Goal: Information Seeking & Learning: Learn about a topic

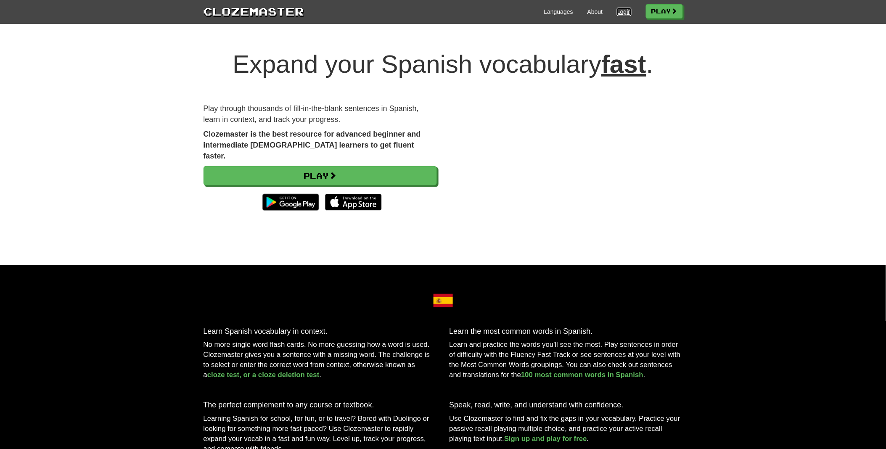
click at [619, 8] on link "Login" at bounding box center [624, 12] width 14 height 8
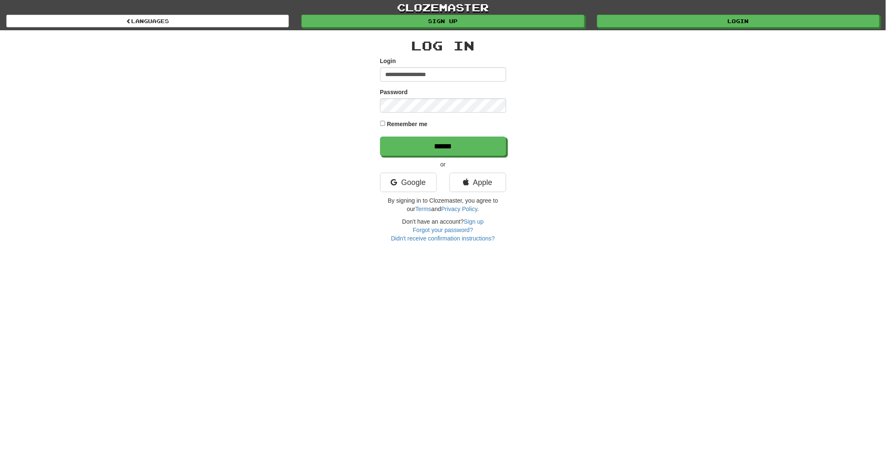
type input "**********"
click at [441, 147] on input "******" at bounding box center [443, 146] width 126 height 19
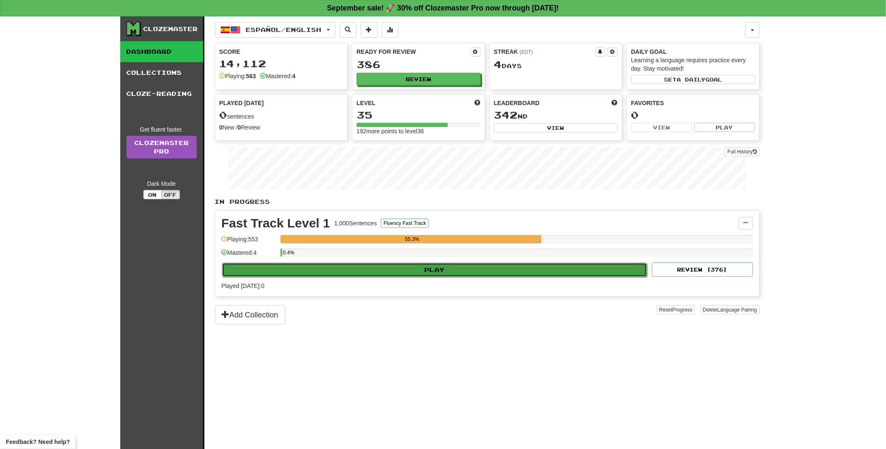
click at [438, 269] on button "Play" at bounding box center [434, 270] width 425 height 14
select select "**"
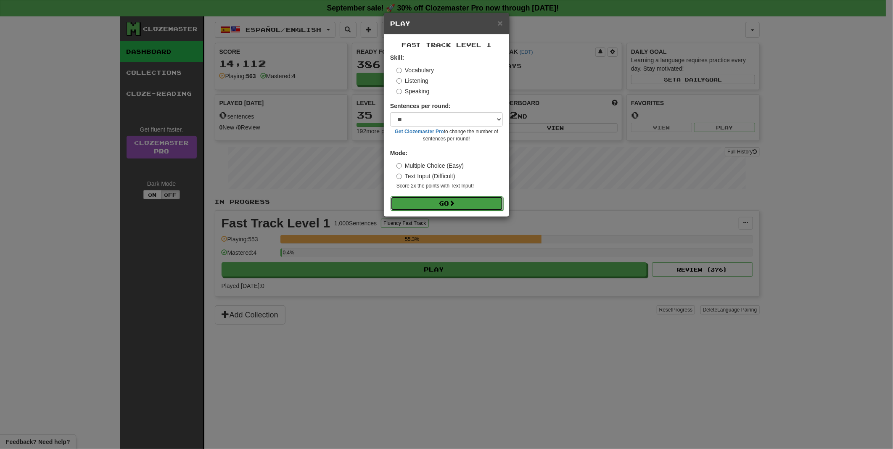
click at [447, 204] on button "Go" at bounding box center [447, 203] width 113 height 14
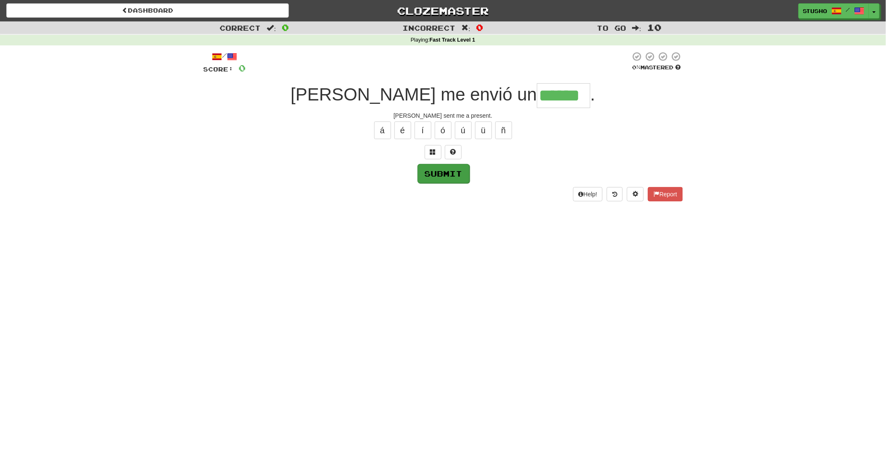
type input "******"
click at [441, 177] on button "Submit" at bounding box center [443, 173] width 52 height 19
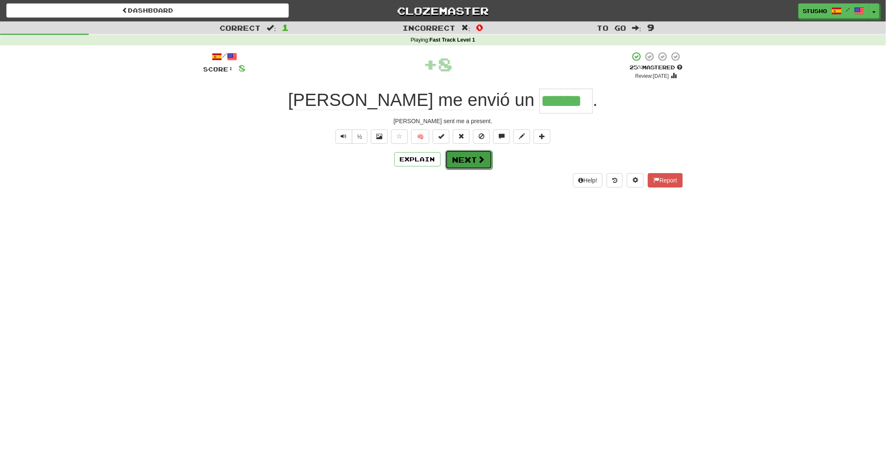
click at [464, 164] on button "Next" at bounding box center [468, 159] width 47 height 19
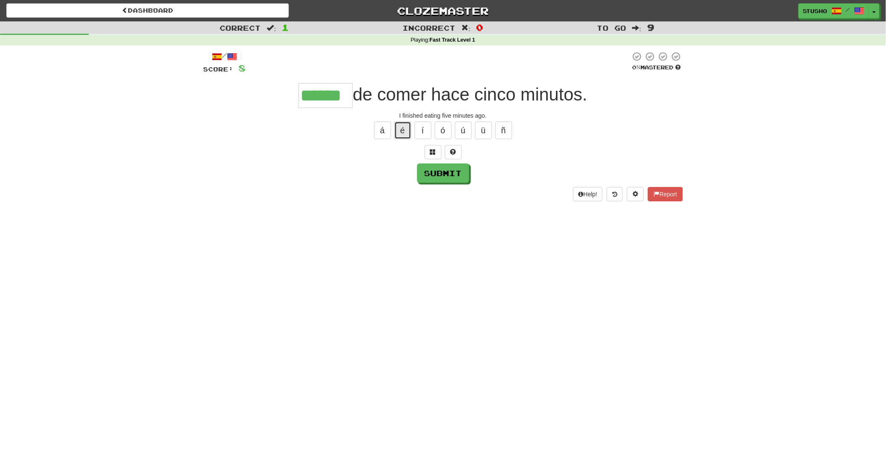
click at [401, 133] on button "é" at bounding box center [402, 131] width 17 height 18
click at [439, 174] on button "Submit" at bounding box center [443, 173] width 52 height 19
type input "*****"
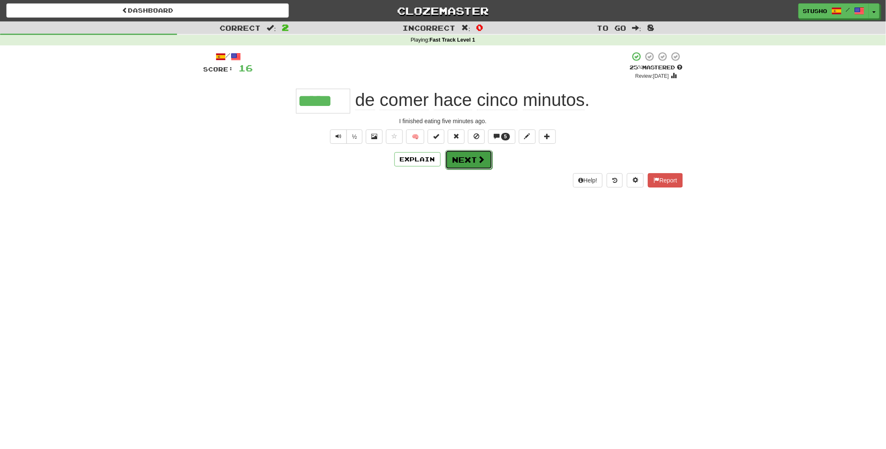
click at [468, 161] on button "Next" at bounding box center [468, 159] width 47 height 19
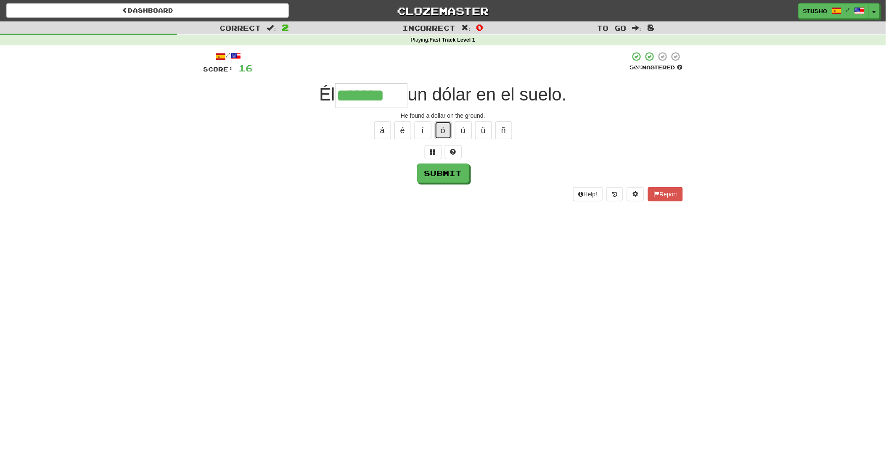
click at [441, 132] on button "ó" at bounding box center [443, 131] width 17 height 18
type input "********"
click at [444, 176] on button "Submit" at bounding box center [443, 173] width 52 height 19
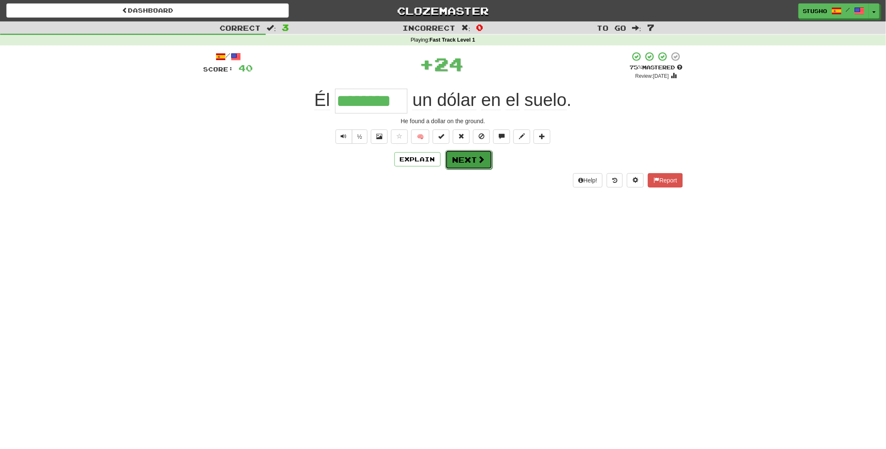
click at [463, 160] on button "Next" at bounding box center [468, 159] width 47 height 19
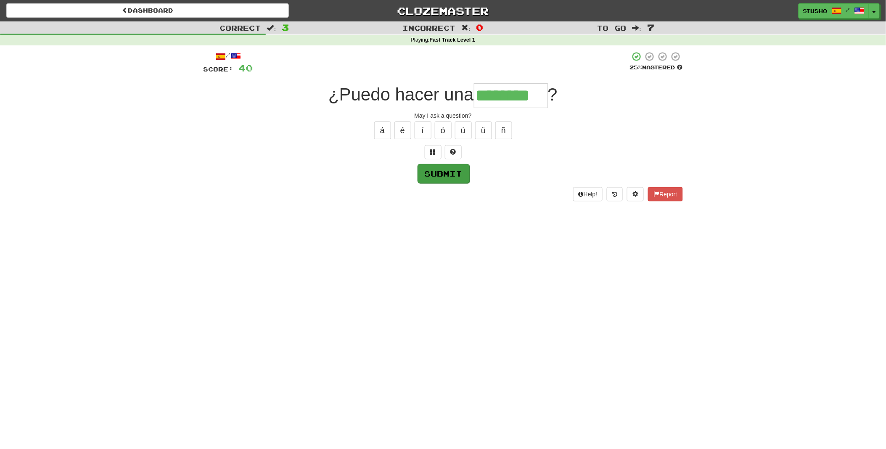
type input "********"
click at [452, 173] on button "Submit" at bounding box center [443, 173] width 52 height 19
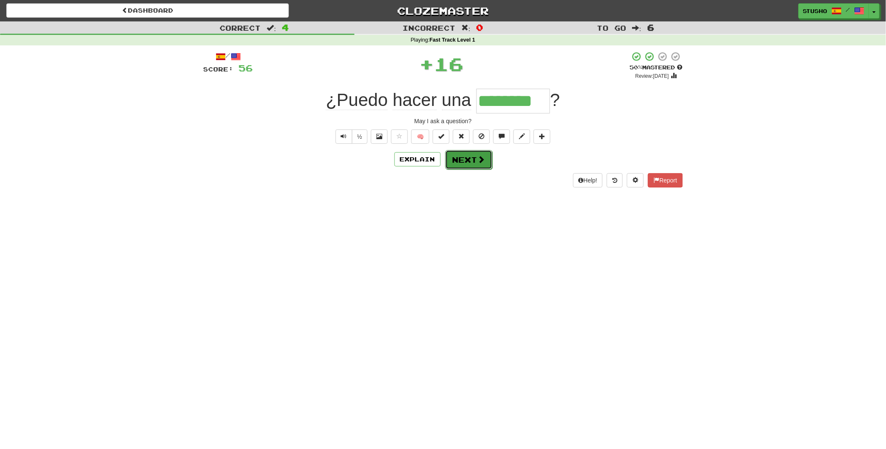
click at [472, 162] on button "Next" at bounding box center [468, 159] width 47 height 19
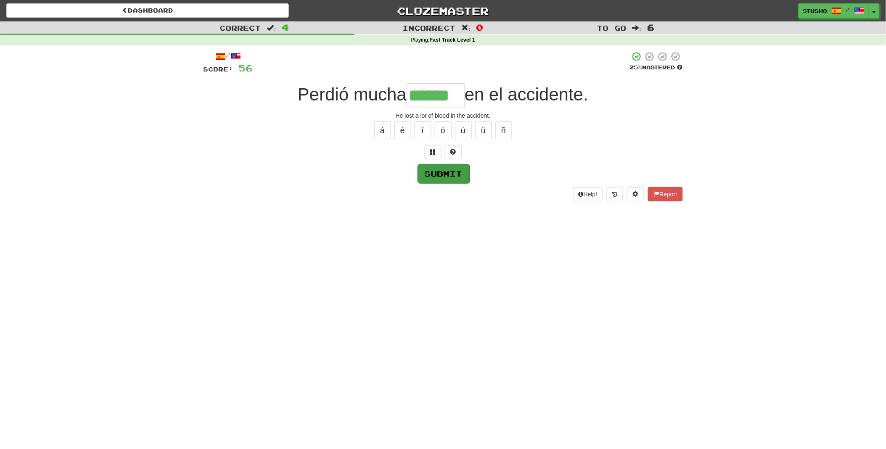
type input "******"
click at [444, 171] on button "Submit" at bounding box center [443, 173] width 52 height 19
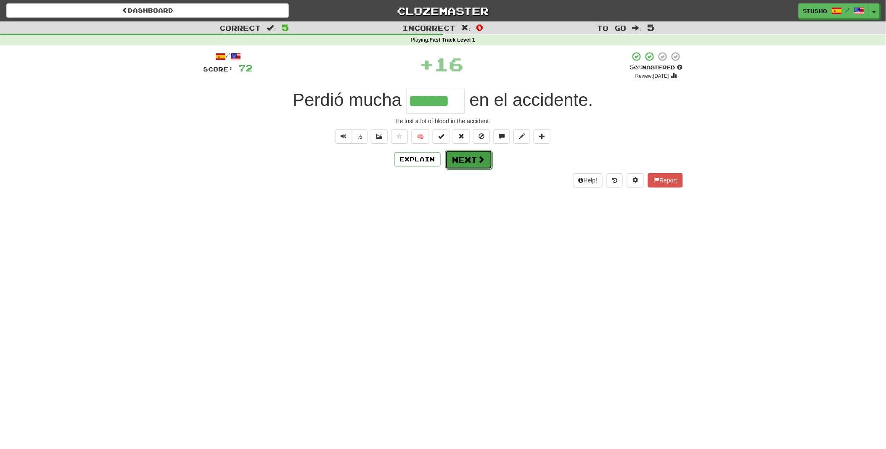
click at [468, 161] on button "Next" at bounding box center [468, 159] width 47 height 19
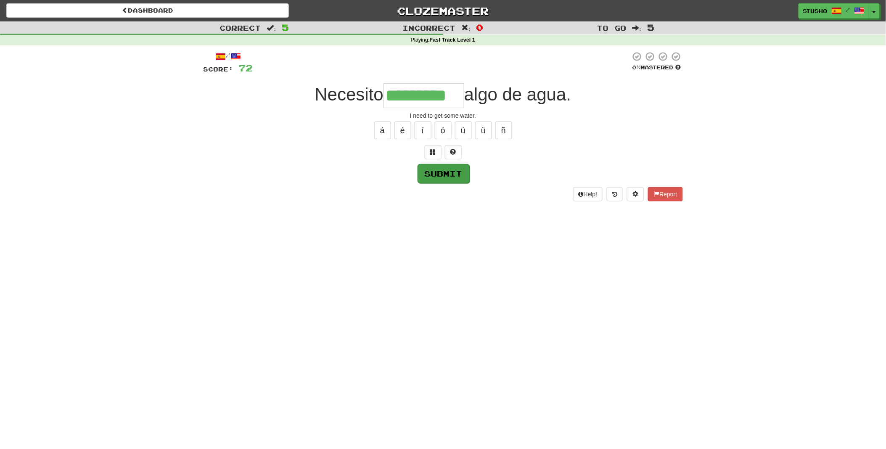
type input "*********"
click at [444, 177] on button "Submit" at bounding box center [443, 173] width 52 height 19
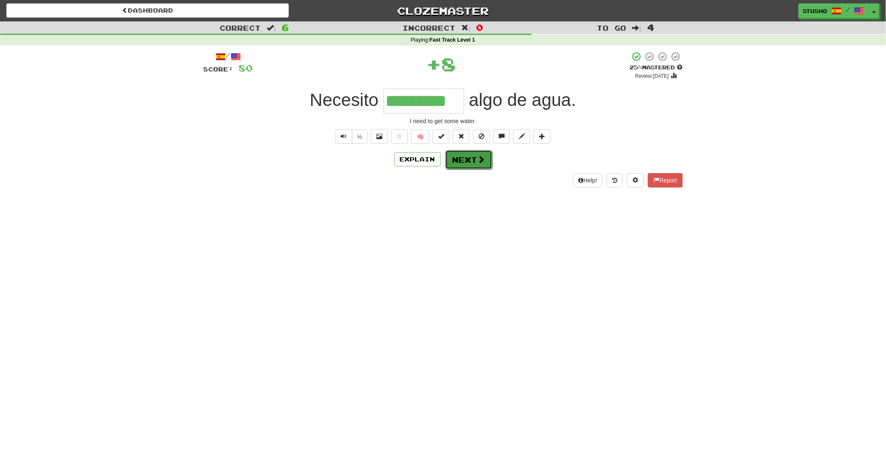
click at [468, 162] on button "Next" at bounding box center [468, 159] width 47 height 19
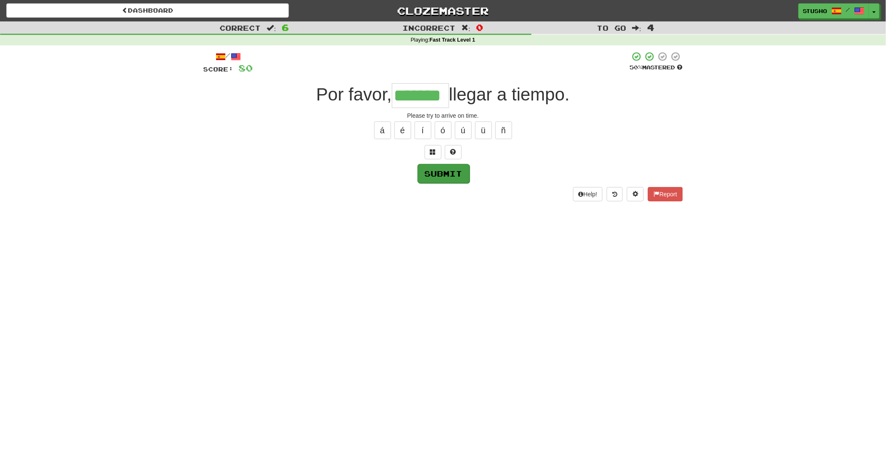
type input "*******"
click at [442, 173] on button "Submit" at bounding box center [443, 173] width 52 height 19
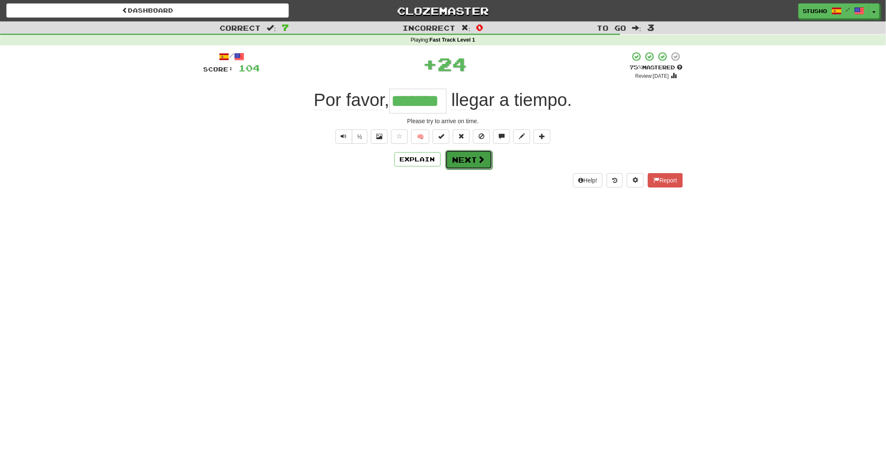
click at [467, 162] on button "Next" at bounding box center [468, 159] width 47 height 19
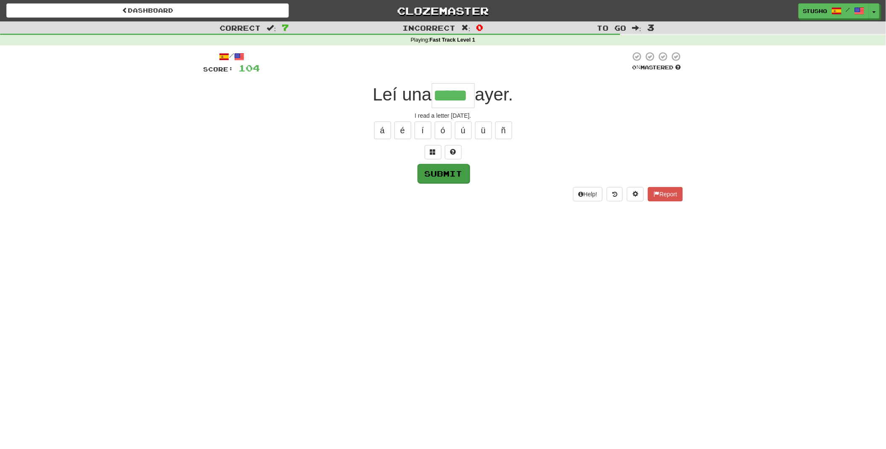
type input "*****"
click at [441, 171] on button "Submit" at bounding box center [443, 173] width 52 height 19
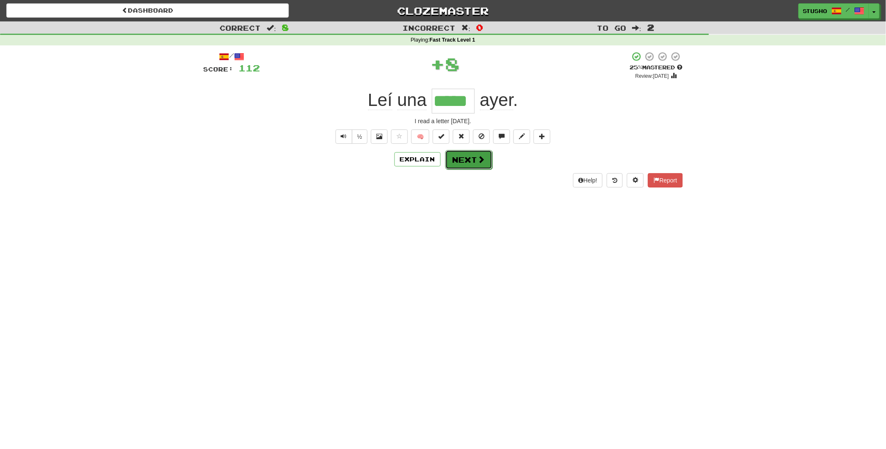
click at [465, 161] on button "Next" at bounding box center [468, 159] width 47 height 19
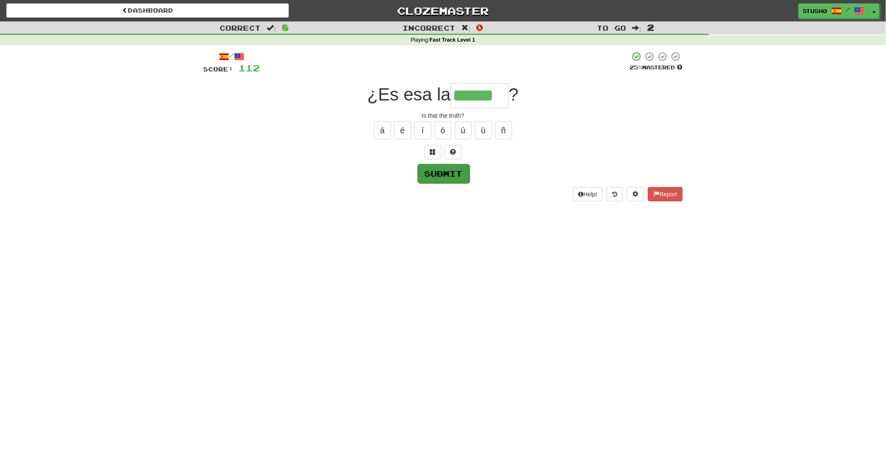
type input "******"
click at [435, 177] on button "Submit" at bounding box center [443, 173] width 52 height 19
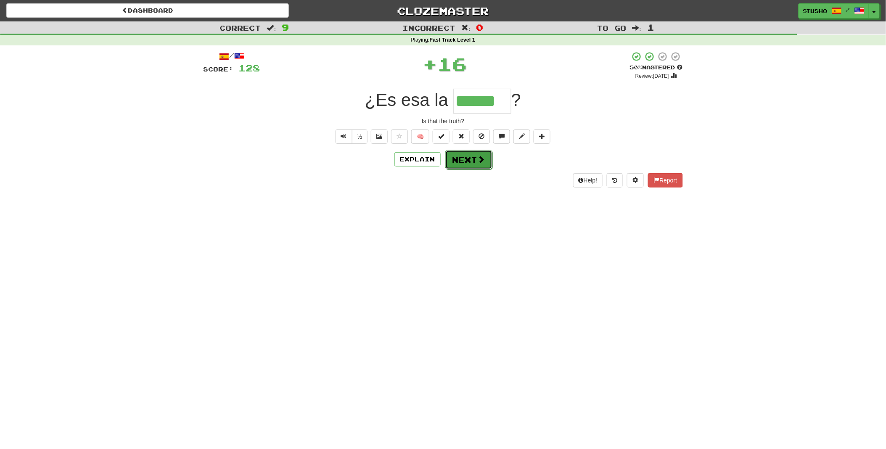
click at [473, 161] on button "Next" at bounding box center [468, 159] width 47 height 19
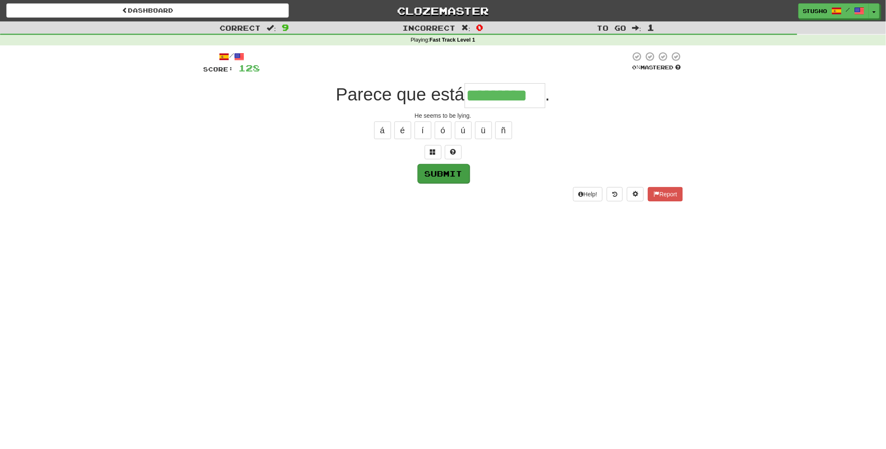
type input "*********"
click at [435, 171] on button "Submit" at bounding box center [443, 173] width 52 height 19
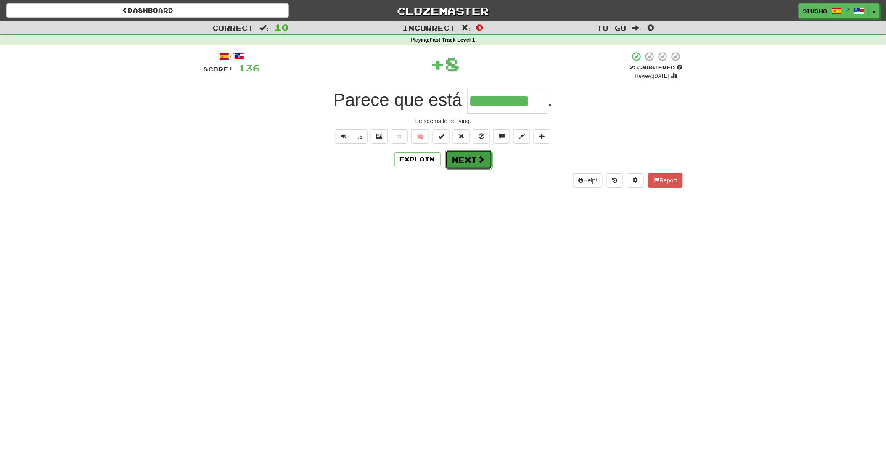
click at [465, 161] on button "Next" at bounding box center [468, 159] width 47 height 19
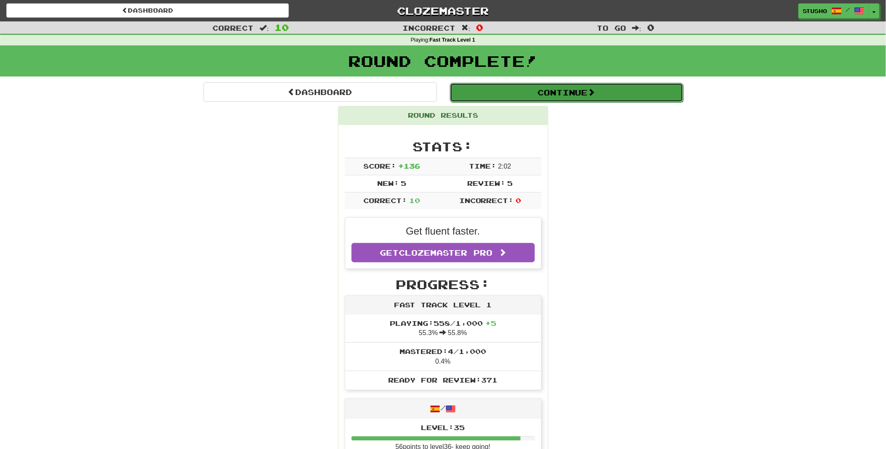
click at [569, 92] on button "Continue" at bounding box center [566, 92] width 233 height 19
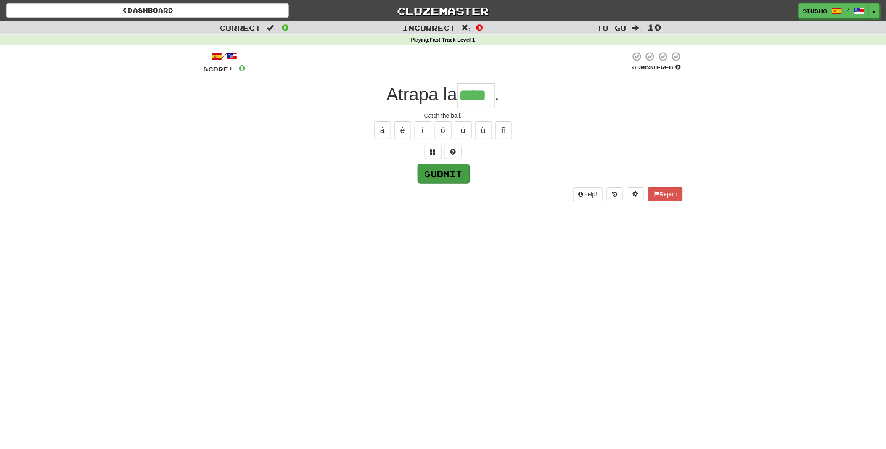
type input "****"
click at [442, 171] on button "Submit" at bounding box center [443, 173] width 52 height 19
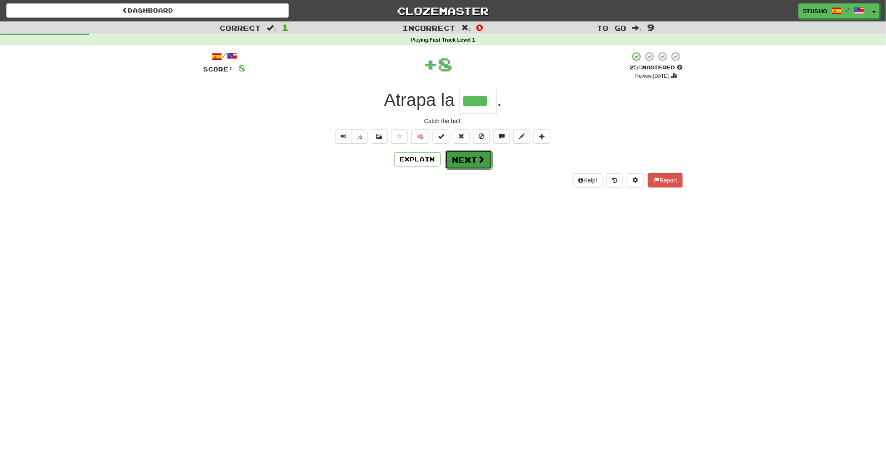
click at [468, 160] on button "Next" at bounding box center [468, 159] width 47 height 19
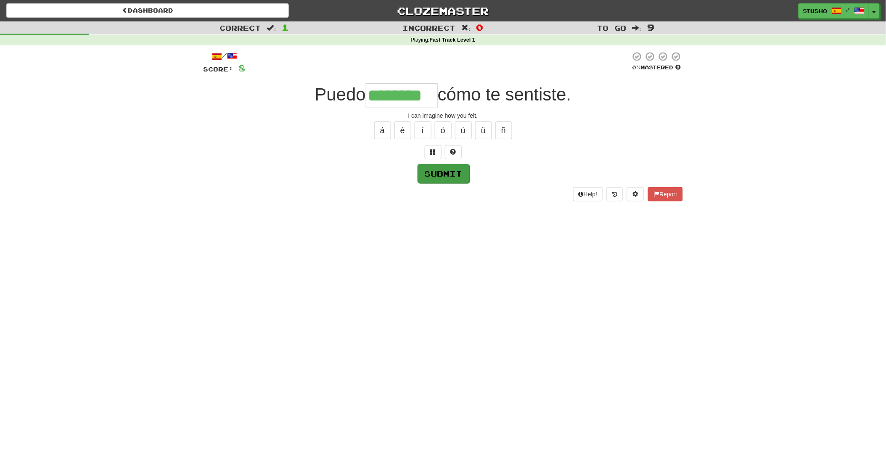
type input "********"
click at [446, 175] on button "Submit" at bounding box center [443, 173] width 52 height 19
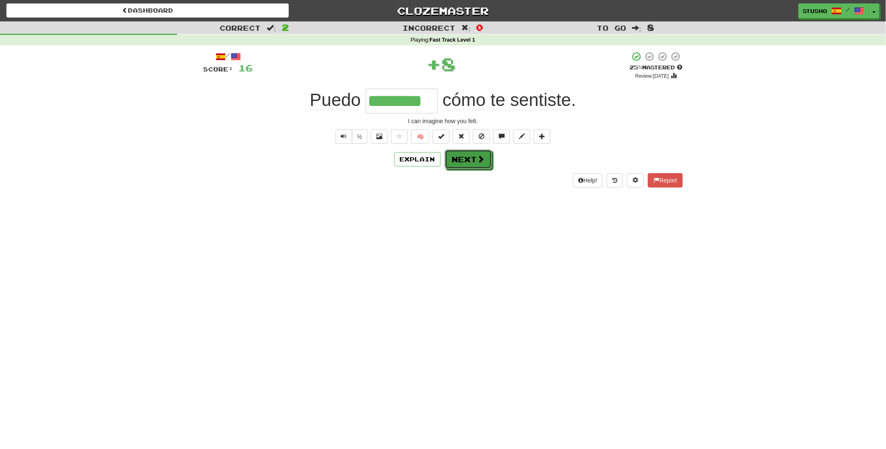
click at [468, 161] on button "Next" at bounding box center [468, 159] width 47 height 19
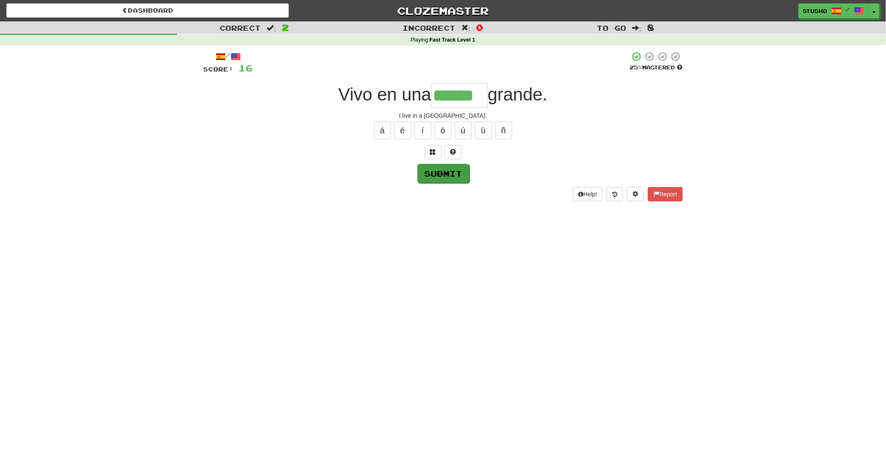
type input "******"
click at [443, 174] on button "Submit" at bounding box center [443, 173] width 52 height 19
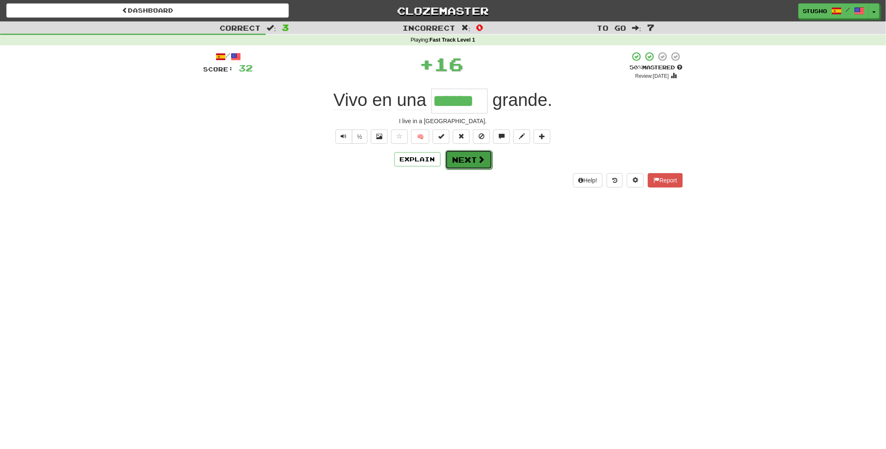
click at [469, 161] on button "Next" at bounding box center [468, 159] width 47 height 19
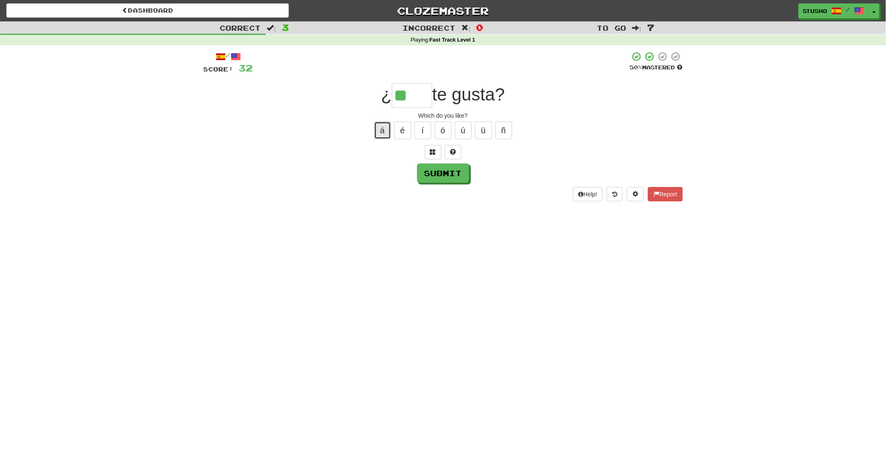
click at [383, 129] on button "á" at bounding box center [382, 131] width 17 height 18
type input "****"
click at [443, 175] on button "Submit" at bounding box center [443, 173] width 52 height 19
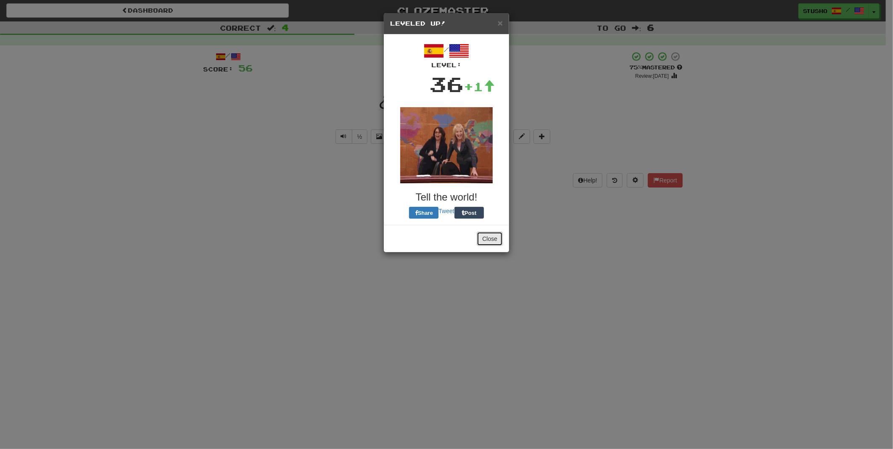
click at [486, 237] on button "Close" at bounding box center [490, 239] width 26 height 14
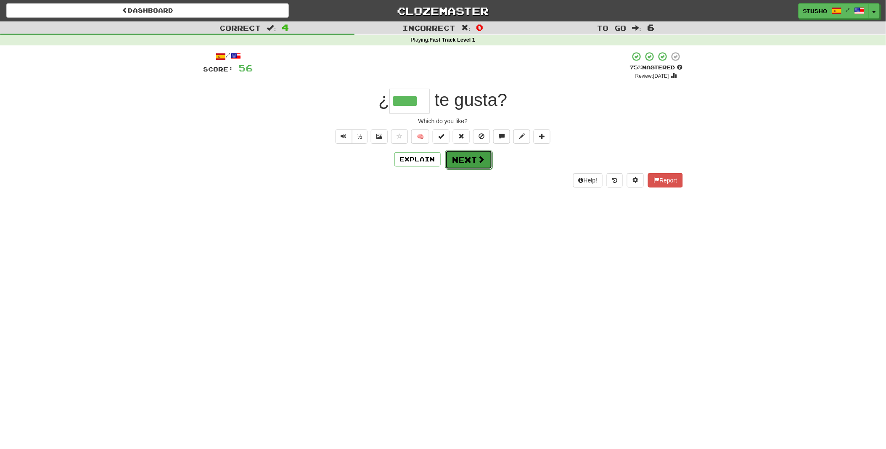
click at [462, 160] on button "Next" at bounding box center [468, 159] width 47 height 19
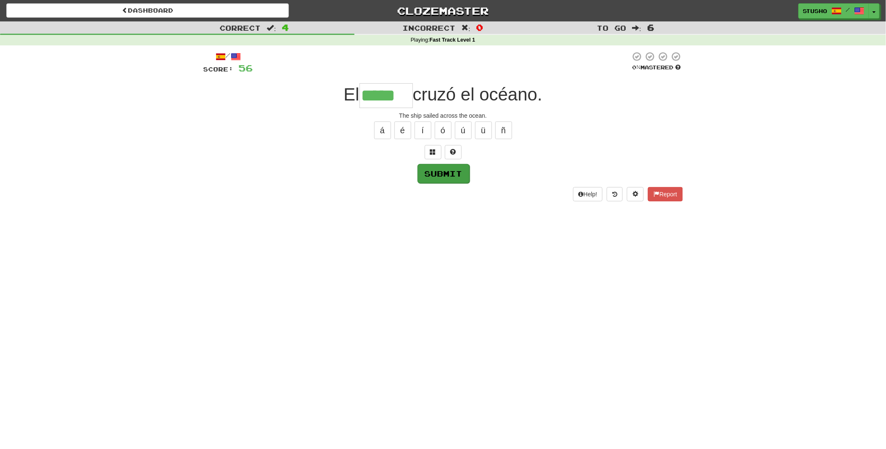
type input "*****"
drag, startPoint x: 443, startPoint y: 178, endPoint x: 435, endPoint y: 174, distance: 8.8
click at [435, 174] on button "Submit" at bounding box center [443, 173] width 52 height 19
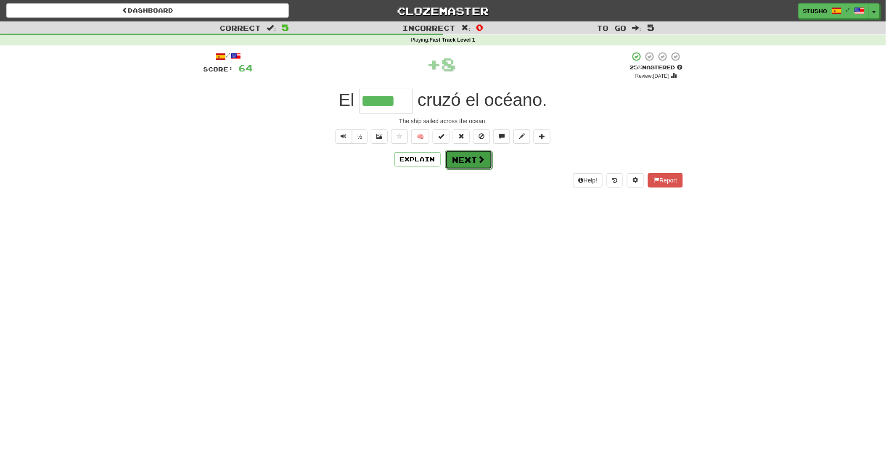
click at [465, 162] on button "Next" at bounding box center [468, 159] width 47 height 19
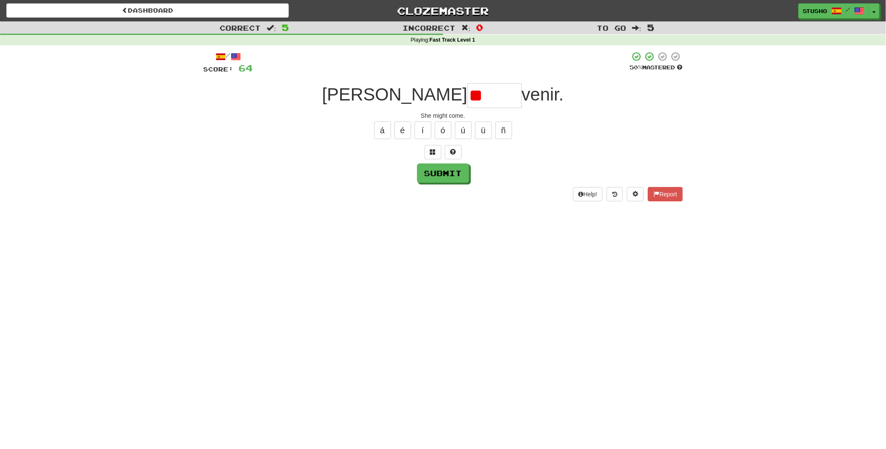
type input "*"
click at [425, 132] on button "í" at bounding box center [423, 131] width 17 height 18
type input "******"
click at [450, 175] on button "Submit" at bounding box center [443, 173] width 52 height 19
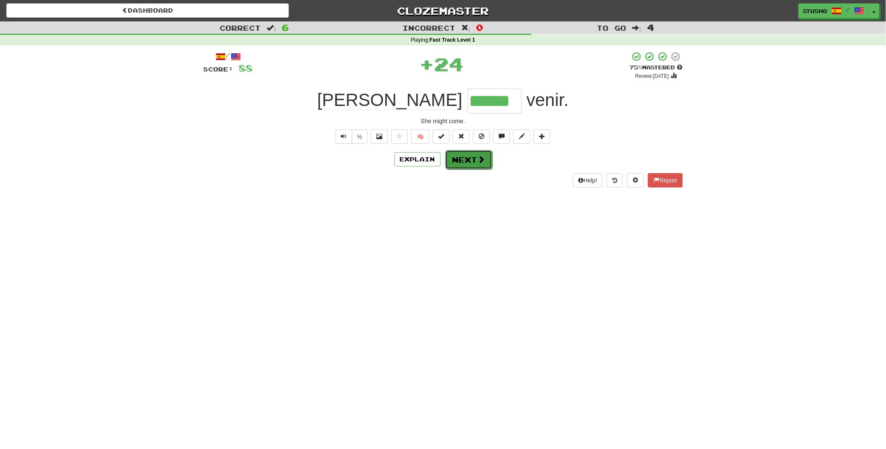
click at [462, 160] on button "Next" at bounding box center [468, 159] width 47 height 19
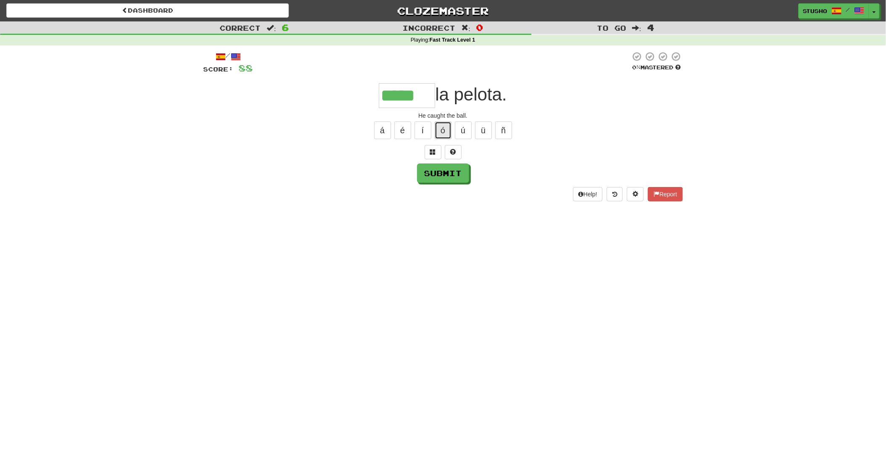
click at [441, 130] on button "ó" at bounding box center [443, 131] width 17 height 18
type input "******"
click at [438, 174] on button "Submit" at bounding box center [443, 173] width 52 height 19
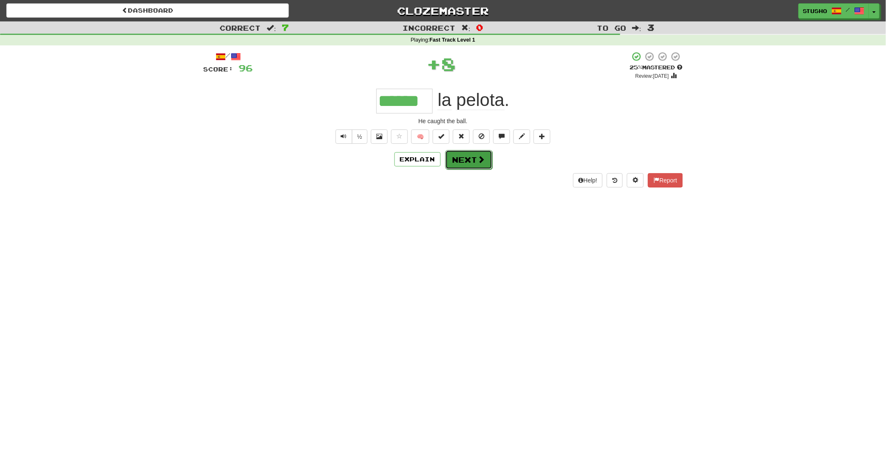
click at [467, 161] on button "Next" at bounding box center [468, 159] width 47 height 19
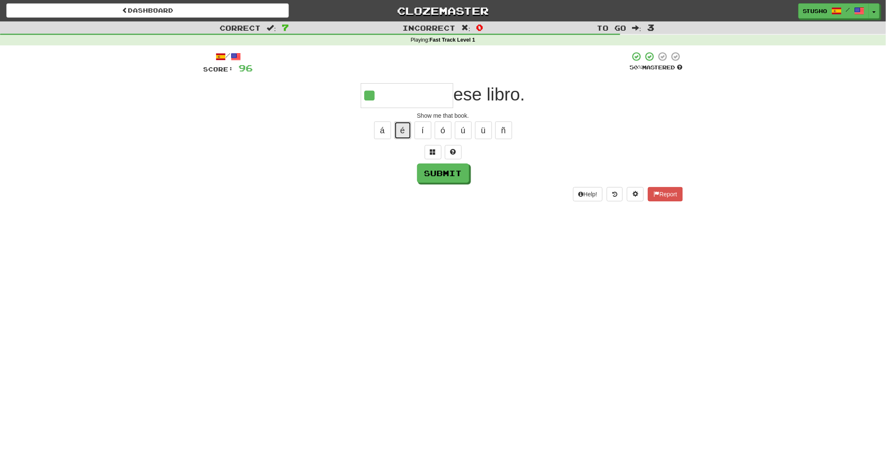
click at [404, 131] on button "é" at bounding box center [402, 131] width 17 height 18
type input "*********"
click at [436, 173] on button "Submit" at bounding box center [443, 173] width 52 height 19
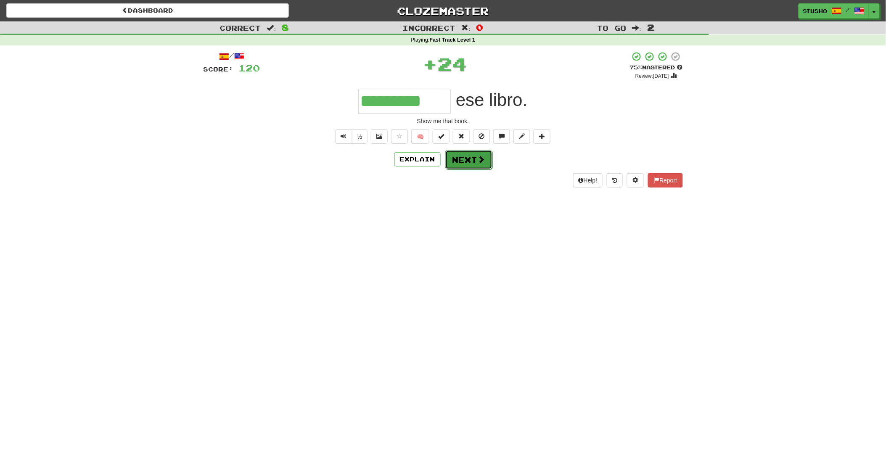
click at [470, 161] on button "Next" at bounding box center [468, 159] width 47 height 19
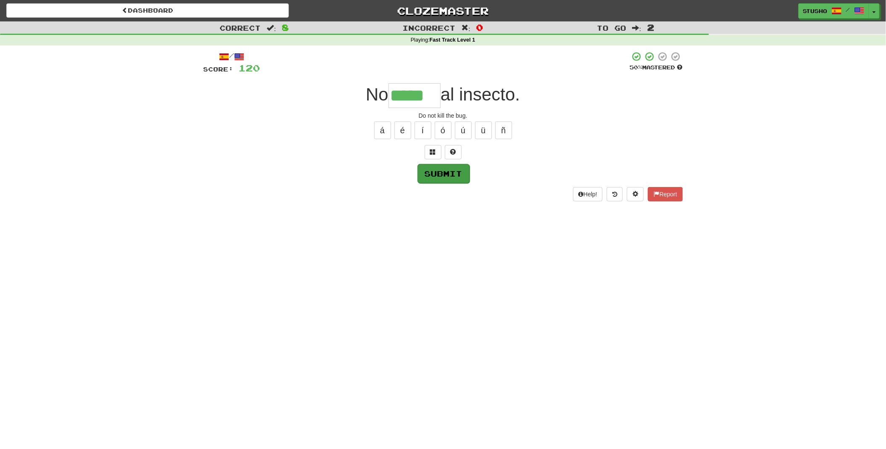
type input "*****"
click at [434, 175] on button "Submit" at bounding box center [443, 173] width 52 height 19
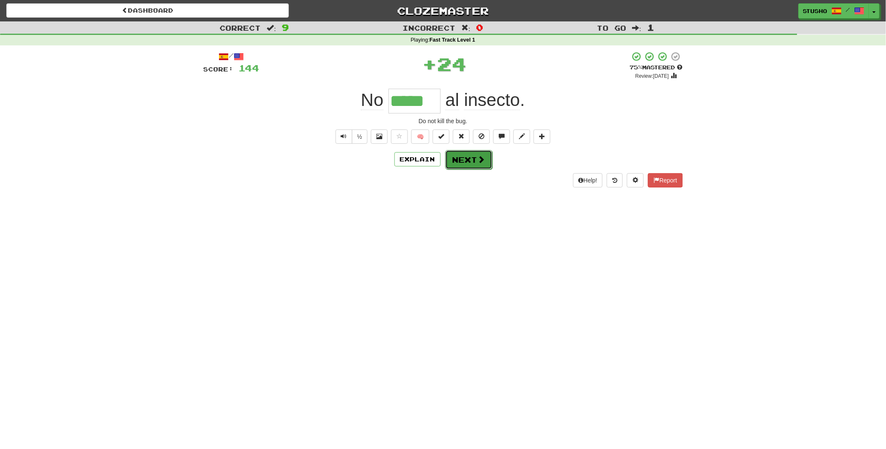
click at [464, 161] on button "Next" at bounding box center [468, 159] width 47 height 19
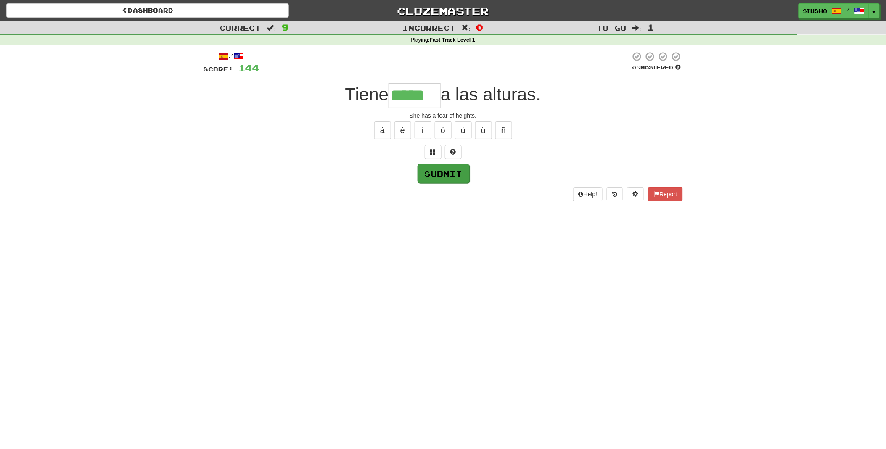
type input "*****"
click at [442, 172] on button "Submit" at bounding box center [443, 173] width 52 height 19
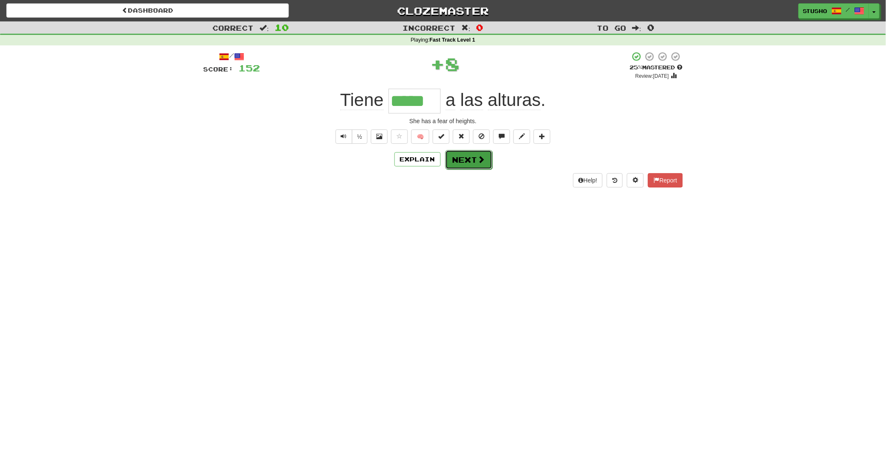
click at [463, 162] on button "Next" at bounding box center [468, 159] width 47 height 19
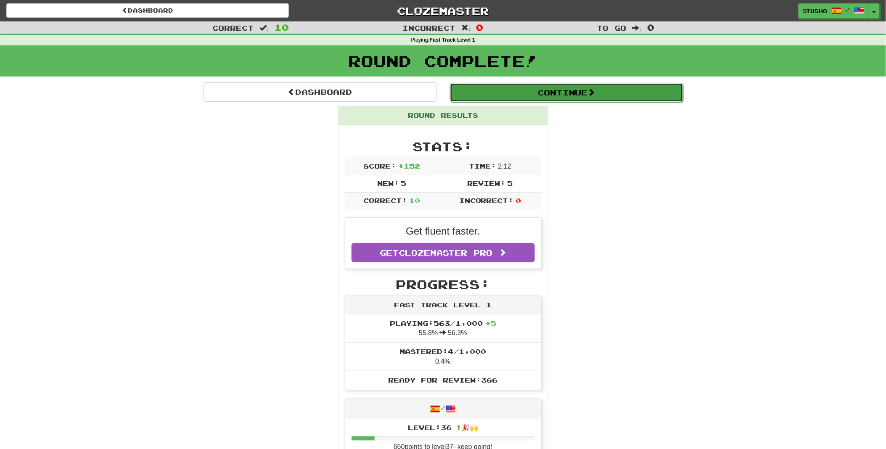
click at [571, 94] on button "Continue" at bounding box center [566, 92] width 233 height 19
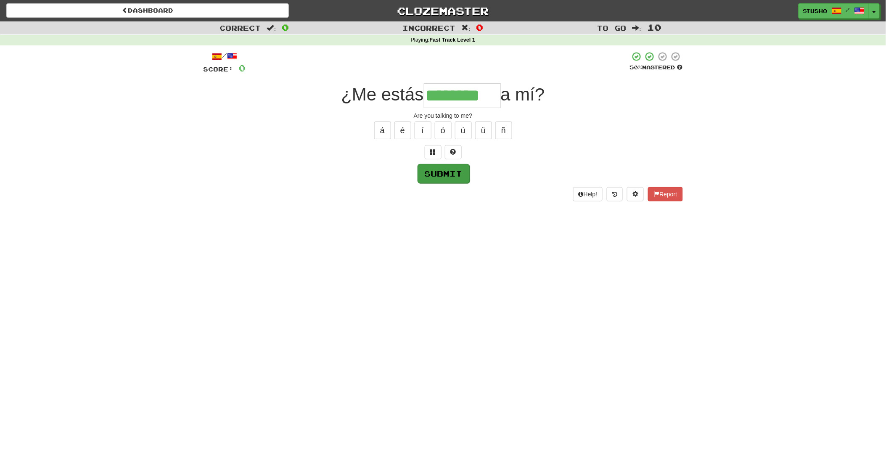
type input "********"
click at [440, 174] on button "Submit" at bounding box center [443, 173] width 52 height 19
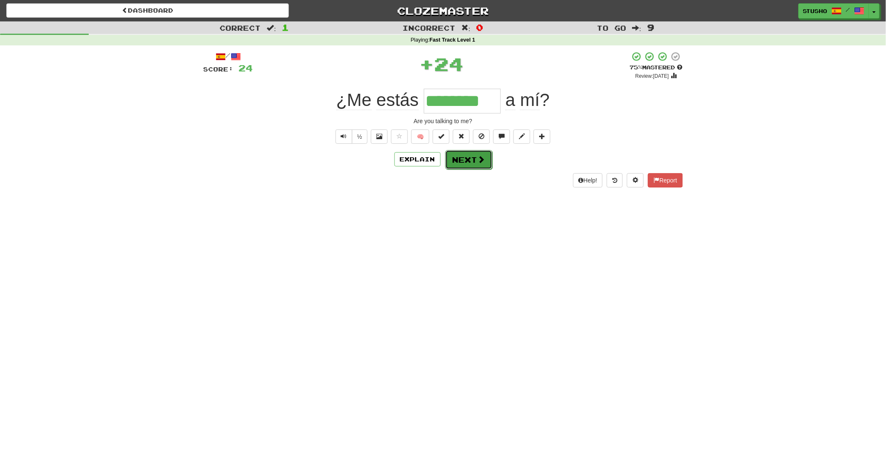
click at [471, 162] on button "Next" at bounding box center [468, 159] width 47 height 19
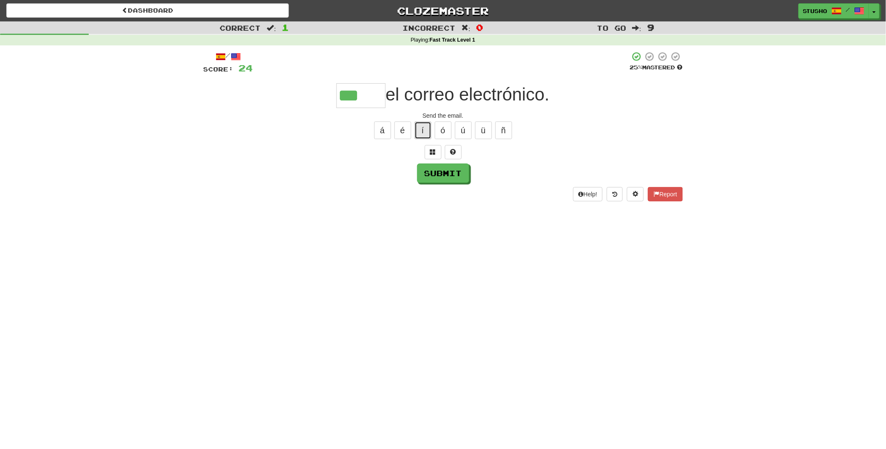
click at [423, 132] on button "í" at bounding box center [423, 131] width 17 height 18
type input "*****"
click at [440, 176] on button "Submit" at bounding box center [443, 173] width 52 height 19
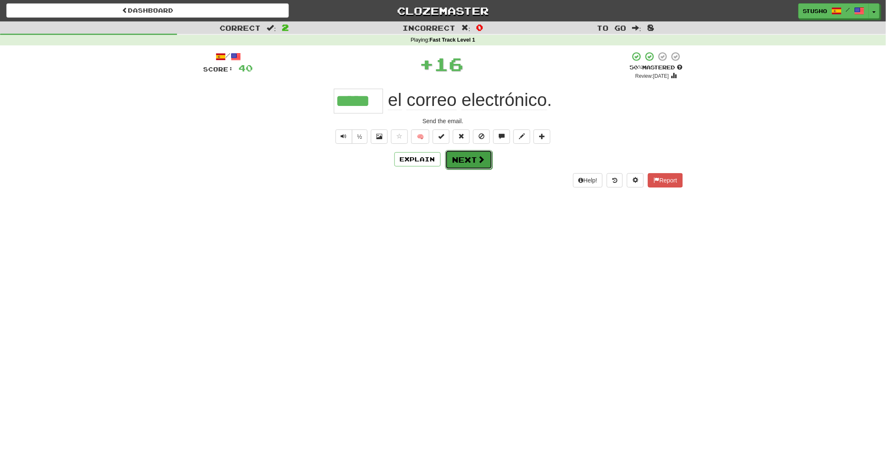
click at [468, 160] on button "Next" at bounding box center [468, 159] width 47 height 19
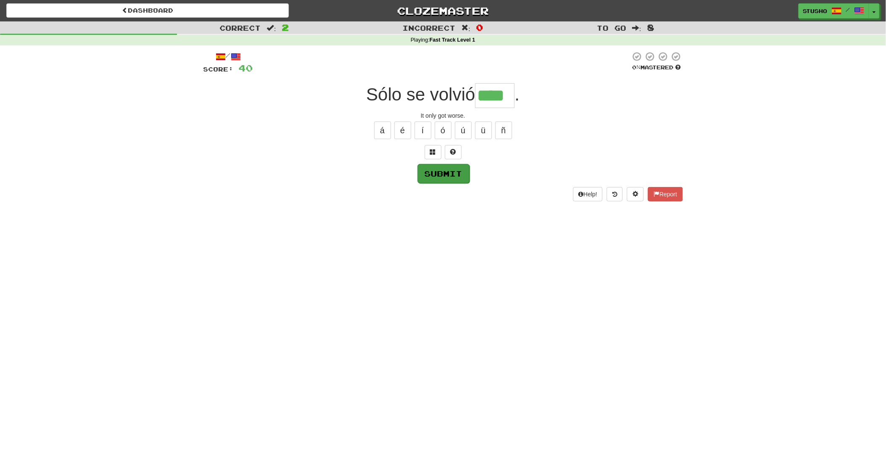
type input "****"
click at [445, 174] on button "Submit" at bounding box center [443, 173] width 52 height 19
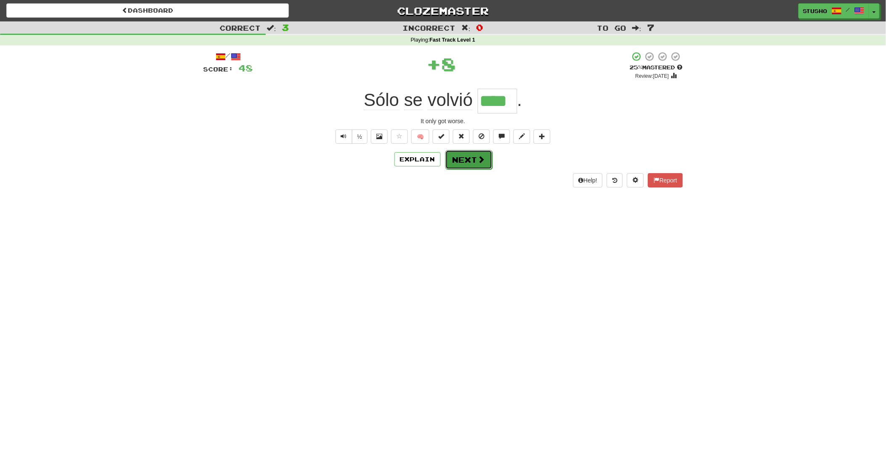
click at [462, 161] on button "Next" at bounding box center [468, 159] width 47 height 19
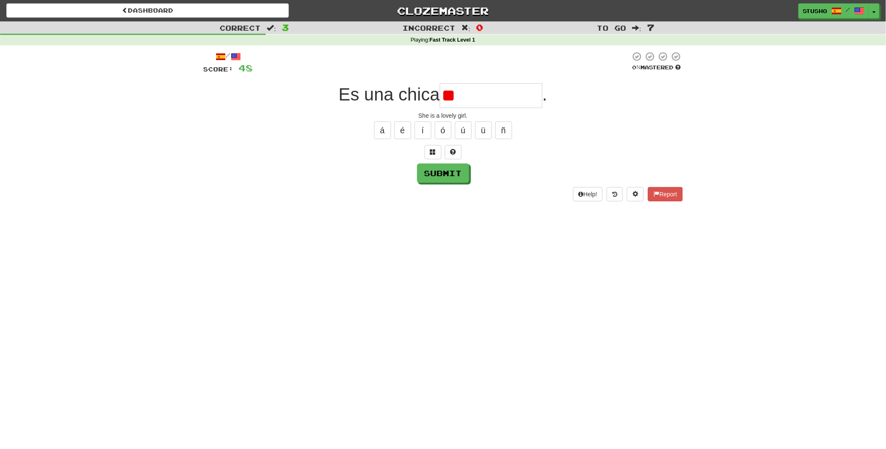
type input "*"
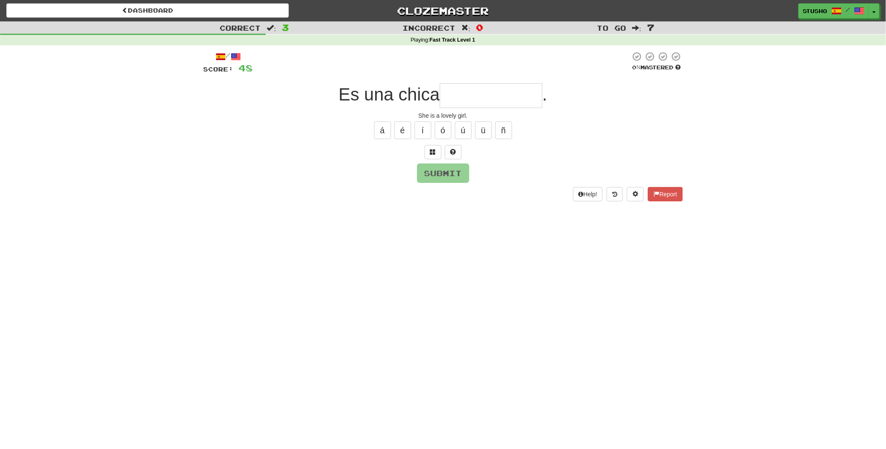
type input "*"
type input "**********"
click at [435, 177] on button "Submit" at bounding box center [443, 173] width 52 height 19
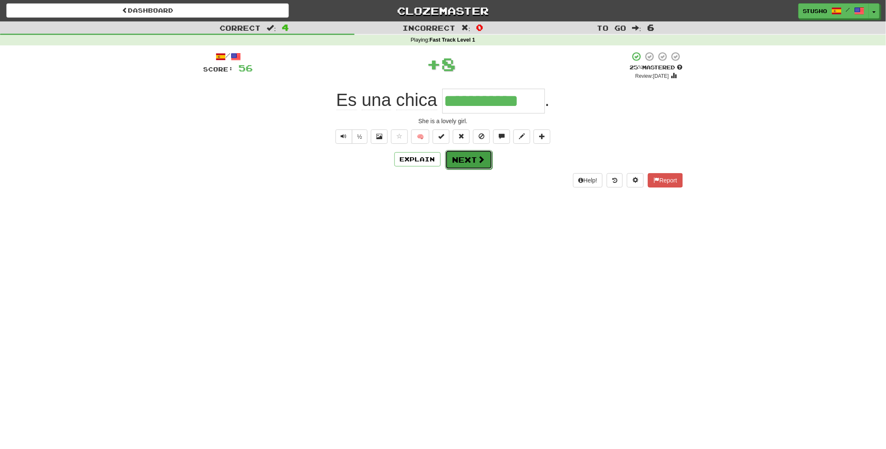
click at [462, 160] on button "Next" at bounding box center [468, 159] width 47 height 19
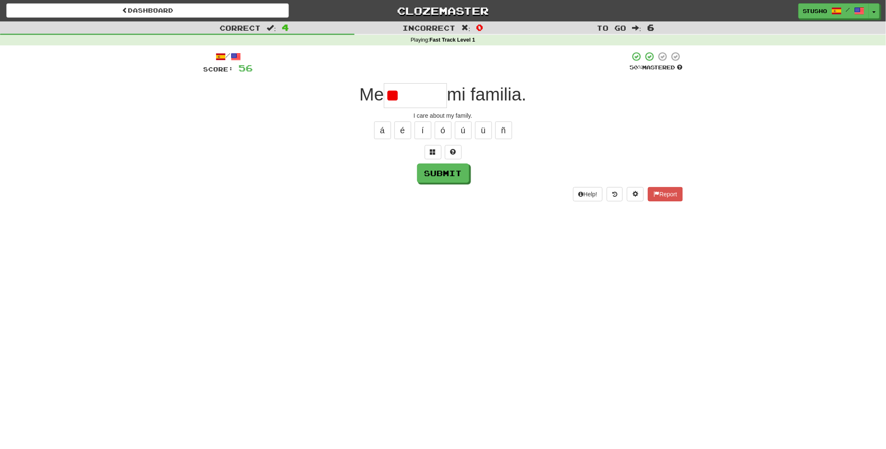
type input "*"
type input "*******"
click at [444, 172] on button "Submit" at bounding box center [443, 173] width 52 height 19
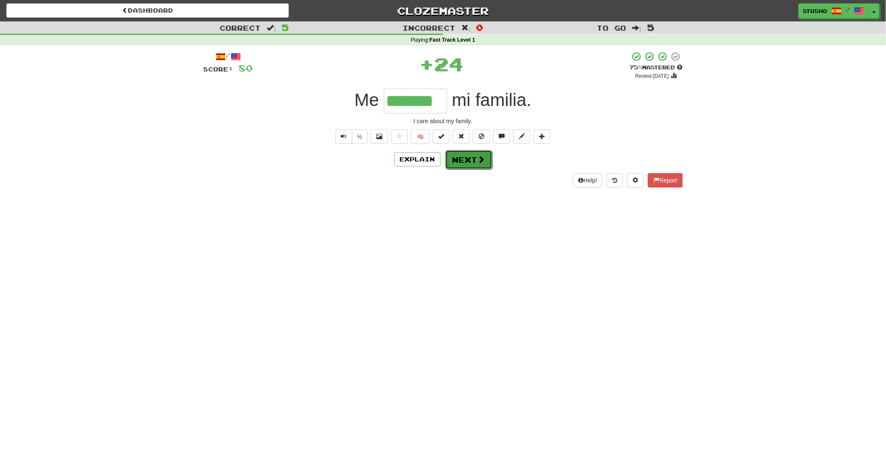
click at [463, 160] on button "Next" at bounding box center [468, 159] width 47 height 19
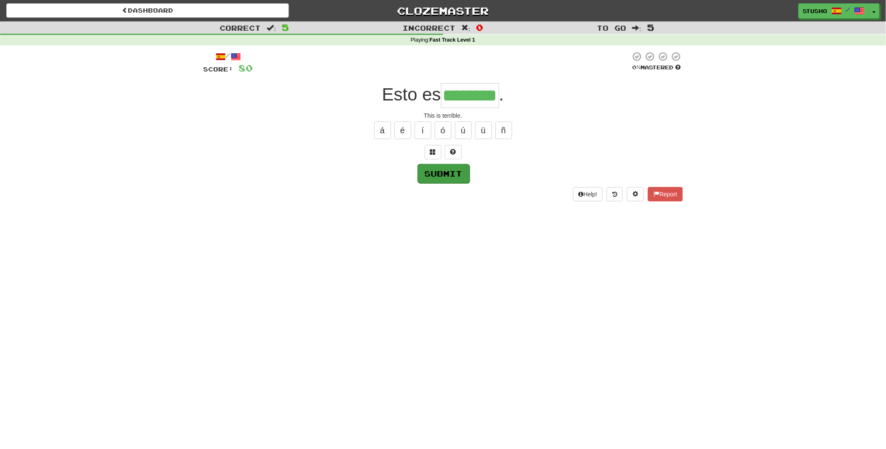
type input "********"
click at [446, 175] on button "Submit" at bounding box center [443, 173] width 52 height 19
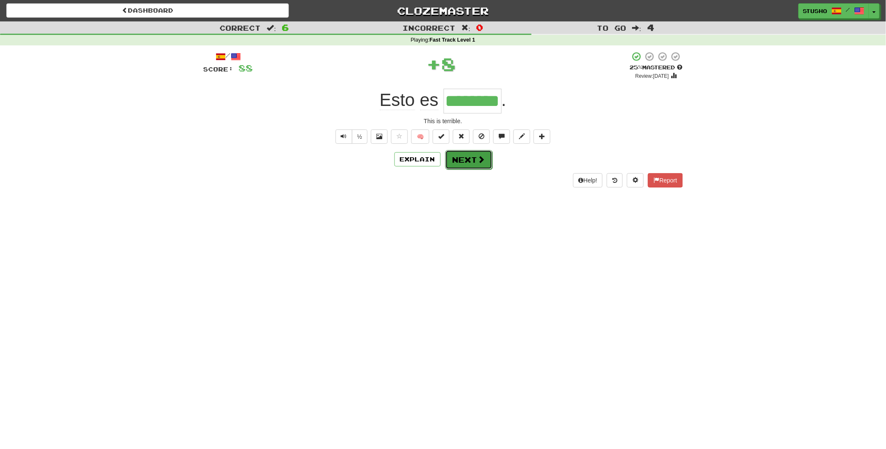
click at [476, 159] on button "Next" at bounding box center [468, 159] width 47 height 19
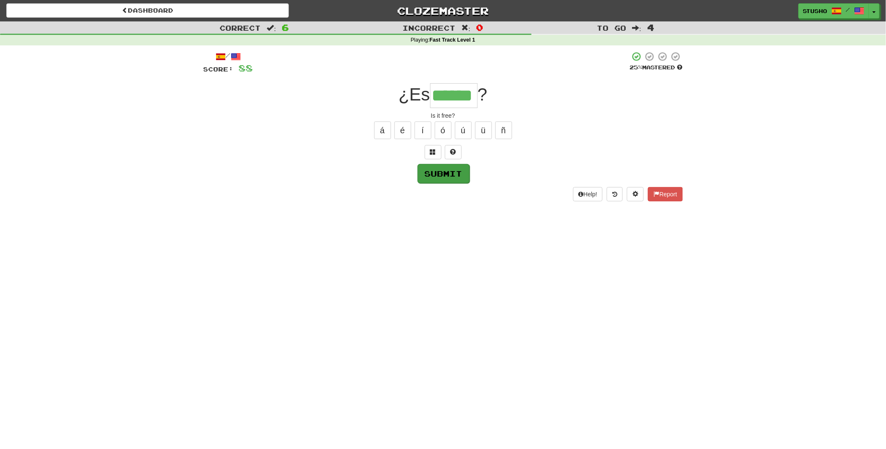
type input "******"
click at [447, 174] on button "Submit" at bounding box center [443, 173] width 52 height 19
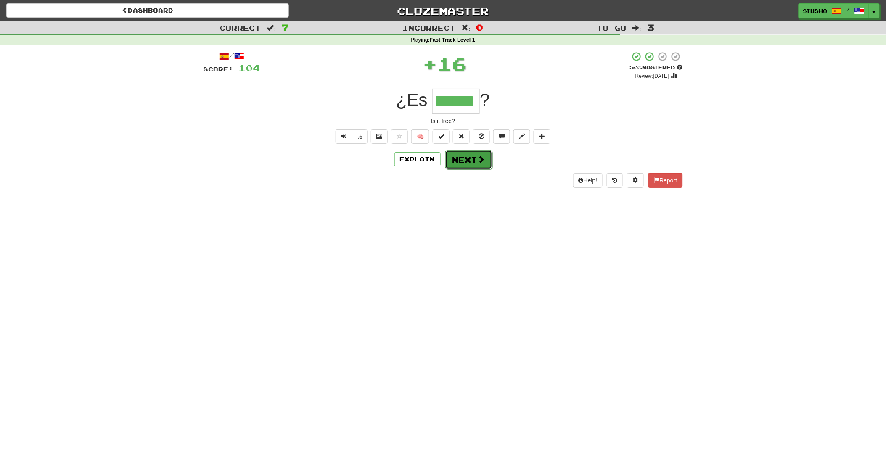
click at [470, 163] on button "Next" at bounding box center [468, 159] width 47 height 19
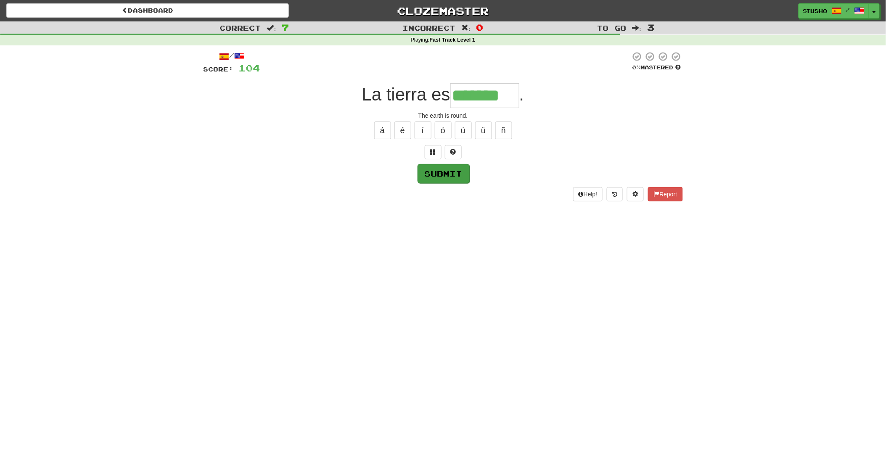
type input "*******"
click at [436, 174] on button "Submit" at bounding box center [443, 173] width 52 height 19
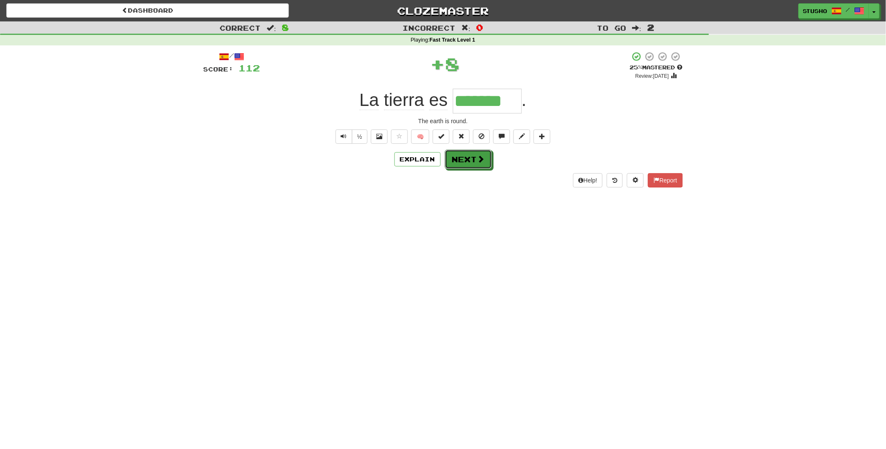
click at [468, 161] on button "Next" at bounding box center [468, 159] width 47 height 19
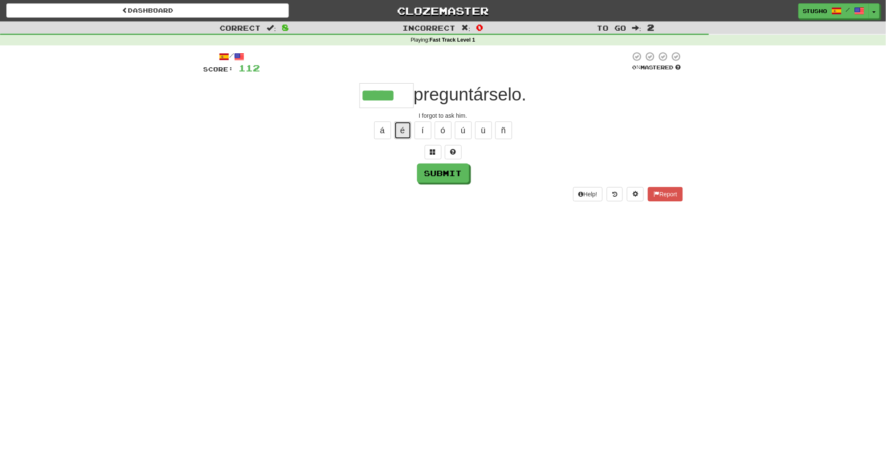
click at [402, 133] on button "é" at bounding box center [402, 131] width 17 height 18
type input "******"
click at [441, 174] on button "Submit" at bounding box center [443, 173] width 52 height 19
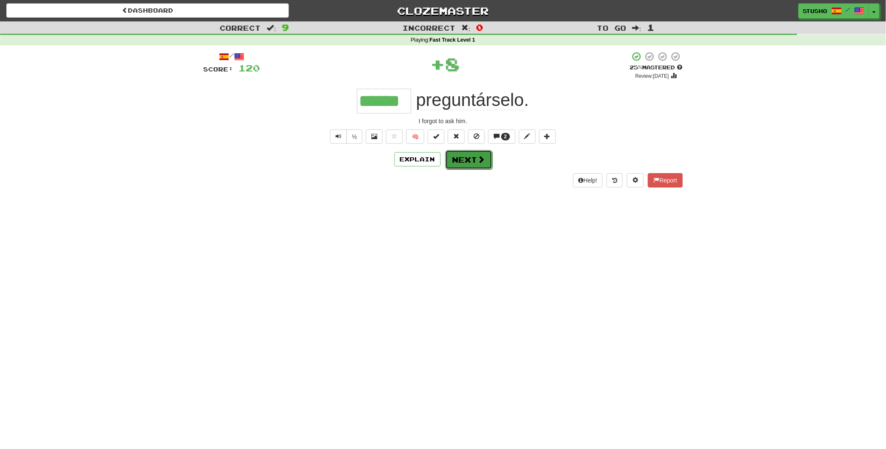
click at [470, 164] on button "Next" at bounding box center [468, 159] width 47 height 19
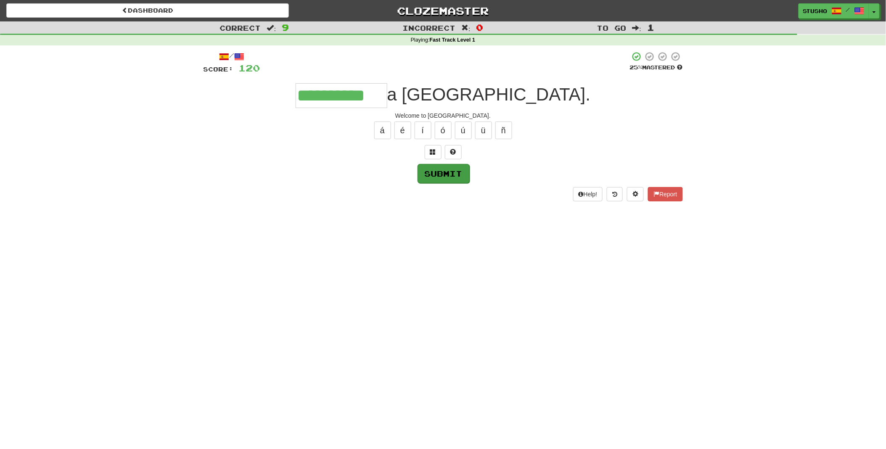
type input "**********"
click at [434, 172] on button "Submit" at bounding box center [443, 173] width 52 height 19
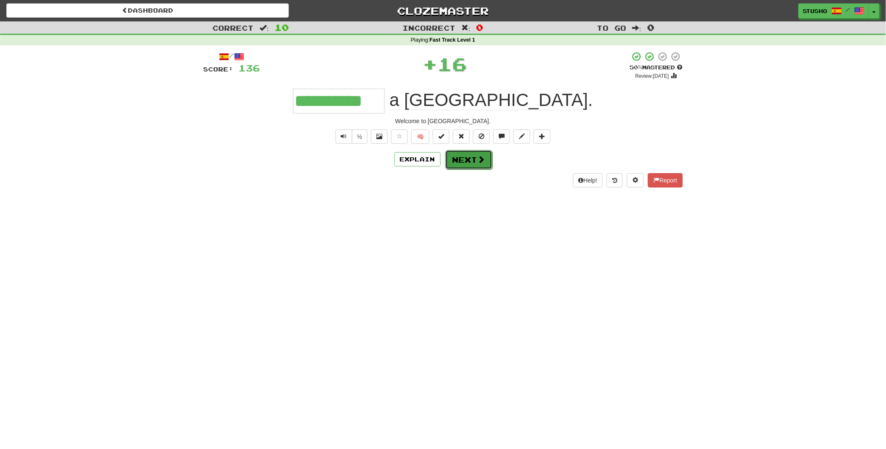
click at [461, 162] on button "Next" at bounding box center [468, 159] width 47 height 19
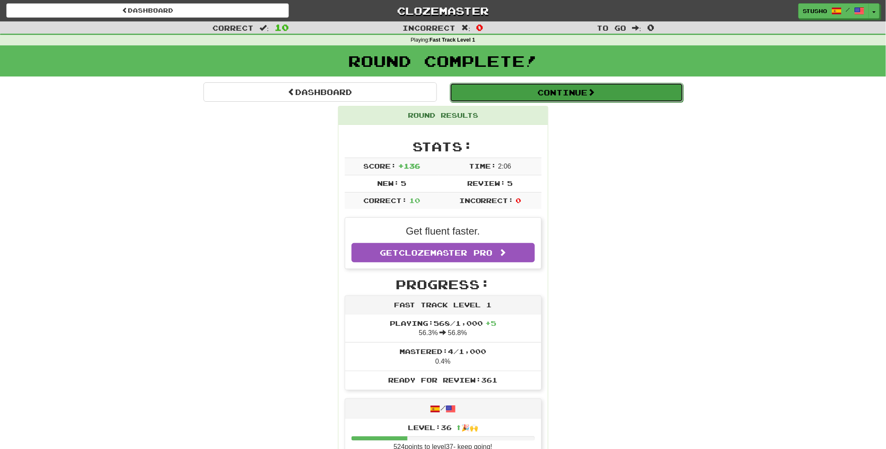
click at [576, 93] on button "Continue" at bounding box center [566, 92] width 233 height 19
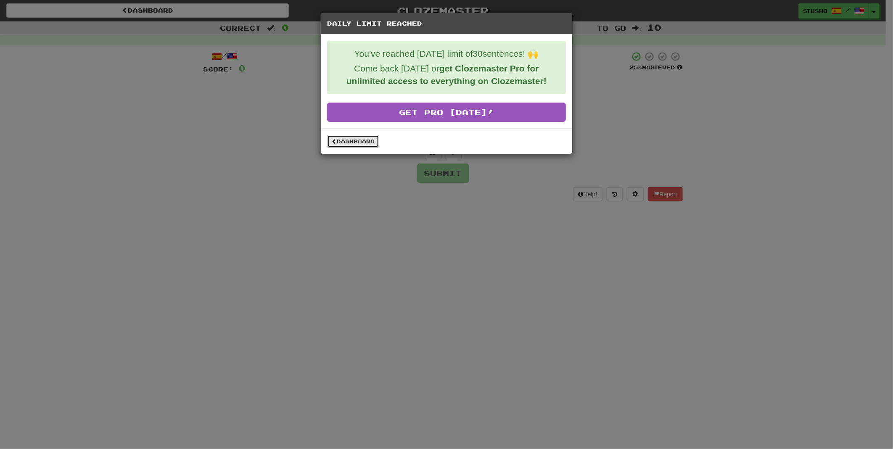
click at [367, 141] on link "Dashboard" at bounding box center [353, 141] width 52 height 13
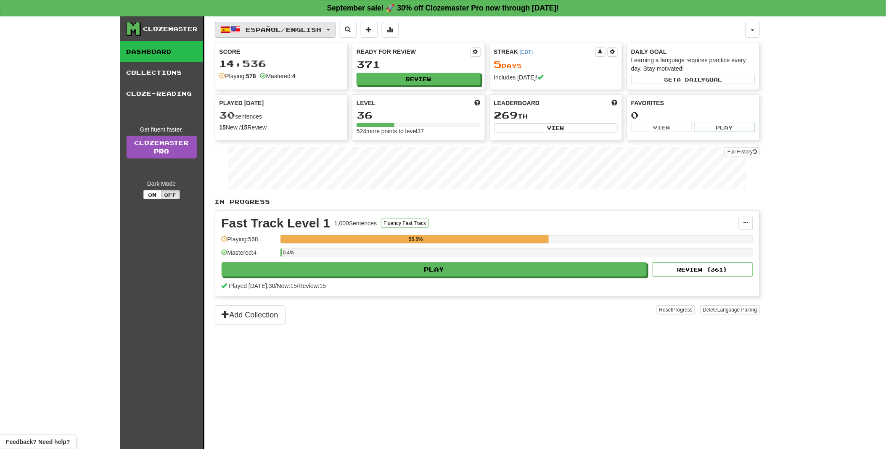
click at [333, 28] on button "Español / English" at bounding box center [275, 30] width 121 height 16
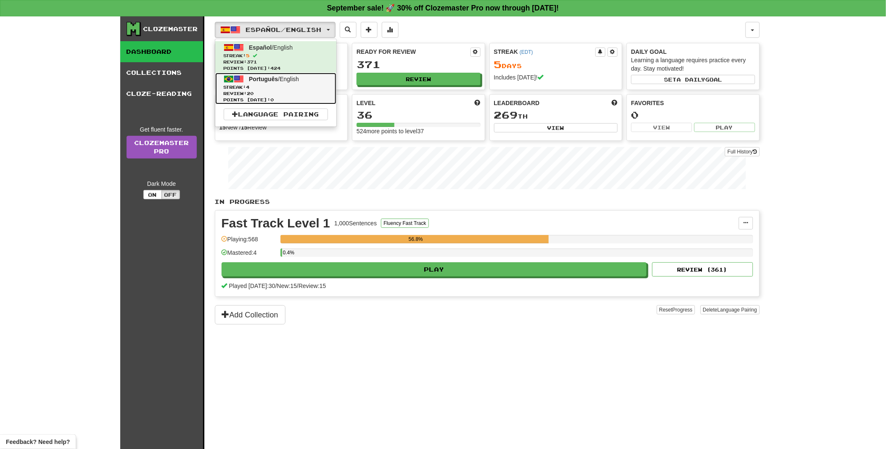
click at [267, 90] on span "Review: 20" at bounding box center [276, 93] width 104 height 6
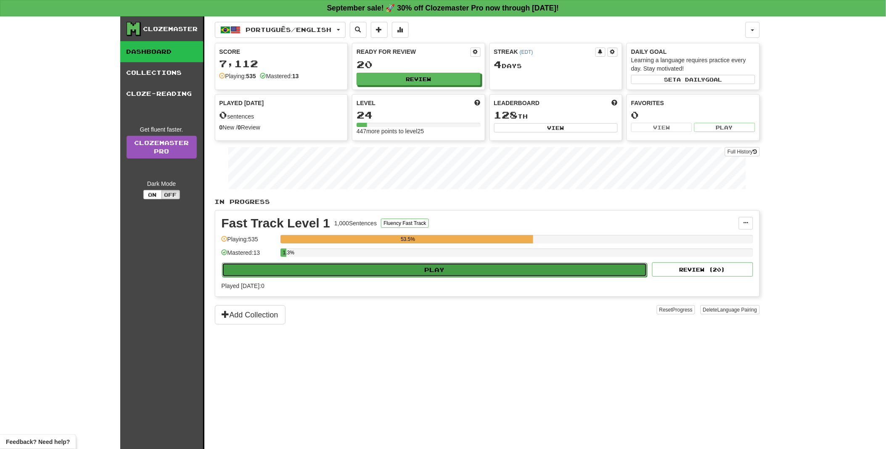
click at [434, 268] on button "Play" at bounding box center [434, 270] width 425 height 14
select select "**"
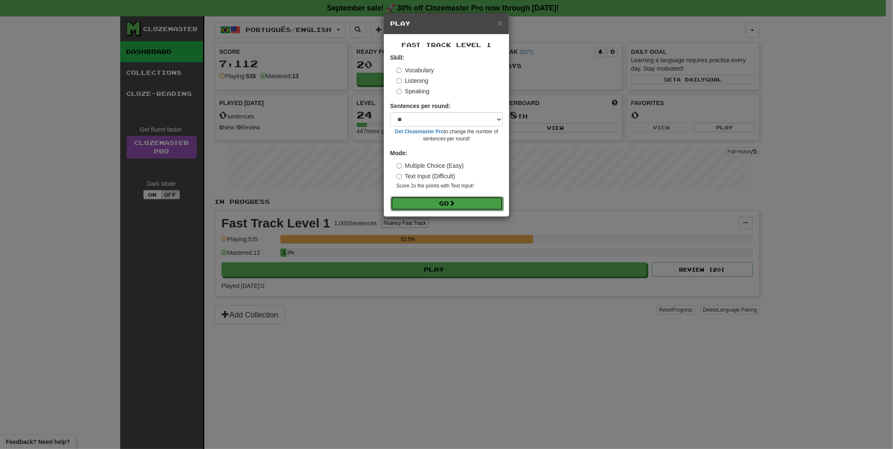
click at [443, 201] on button "Go" at bounding box center [447, 203] width 113 height 14
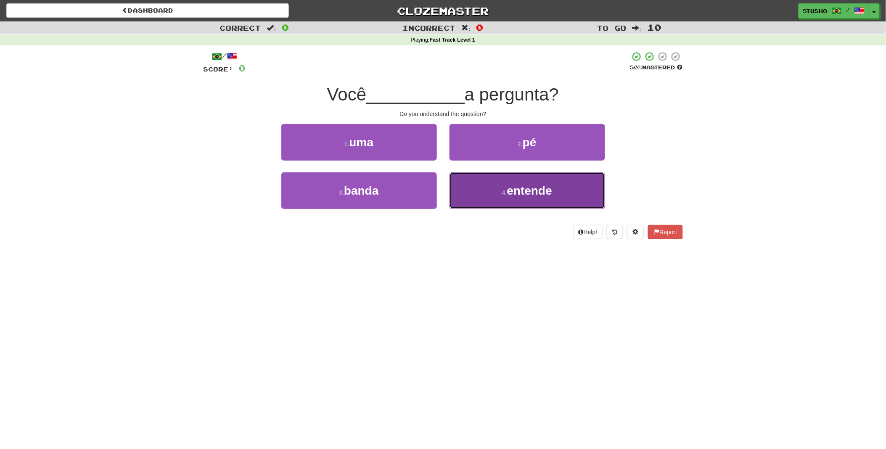
click at [528, 194] on span "entende" at bounding box center [529, 190] width 45 height 13
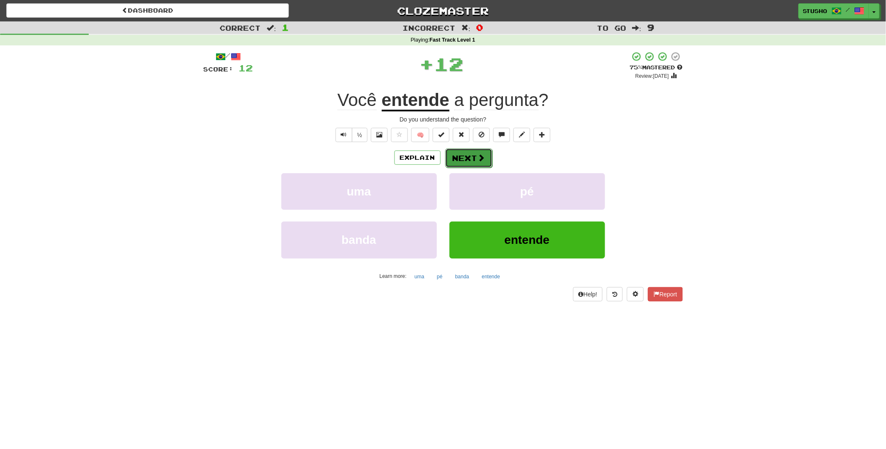
click at [462, 158] on button "Next" at bounding box center [468, 157] width 47 height 19
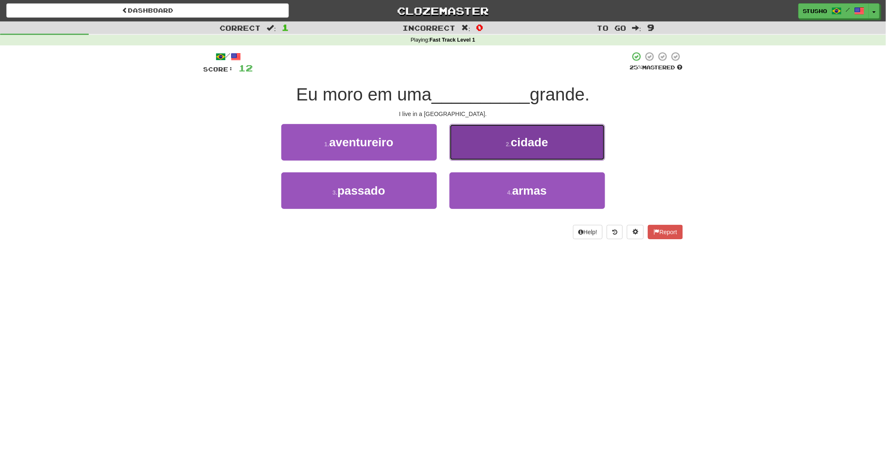
click at [516, 147] on span "cidade" at bounding box center [529, 142] width 37 height 13
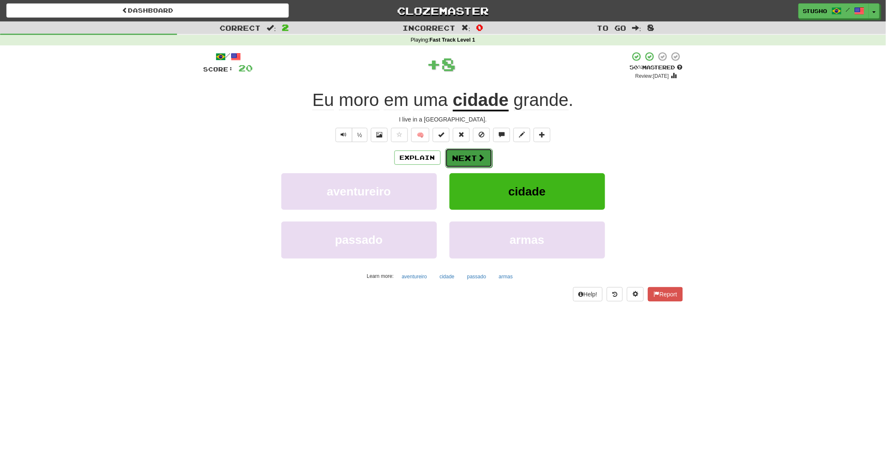
click at [461, 154] on button "Next" at bounding box center [468, 157] width 47 height 19
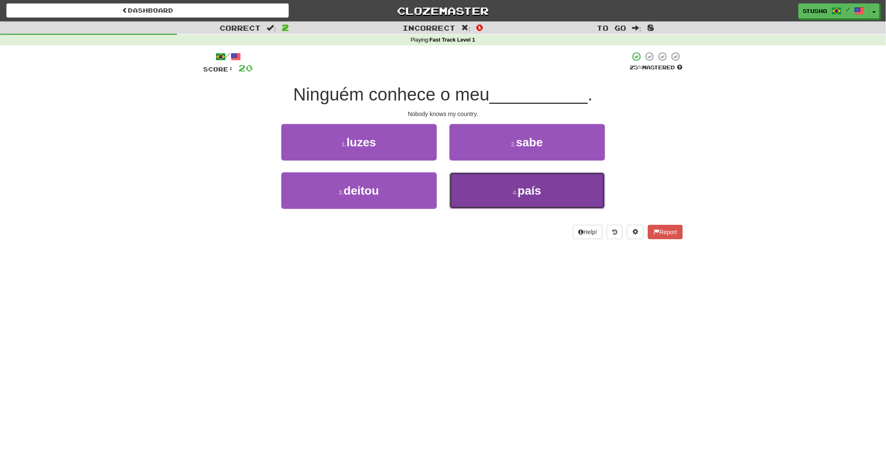
click at [544, 192] on button "4 . país" at bounding box center [527, 190] width 156 height 37
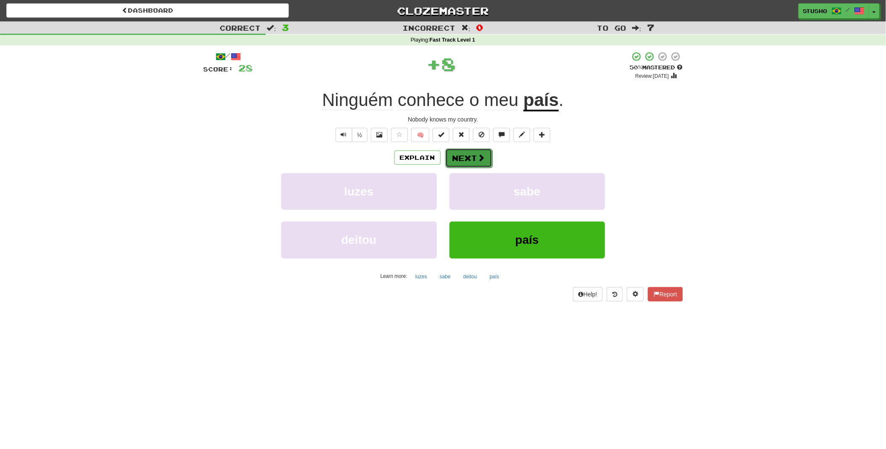
click at [472, 160] on button "Next" at bounding box center [468, 157] width 47 height 19
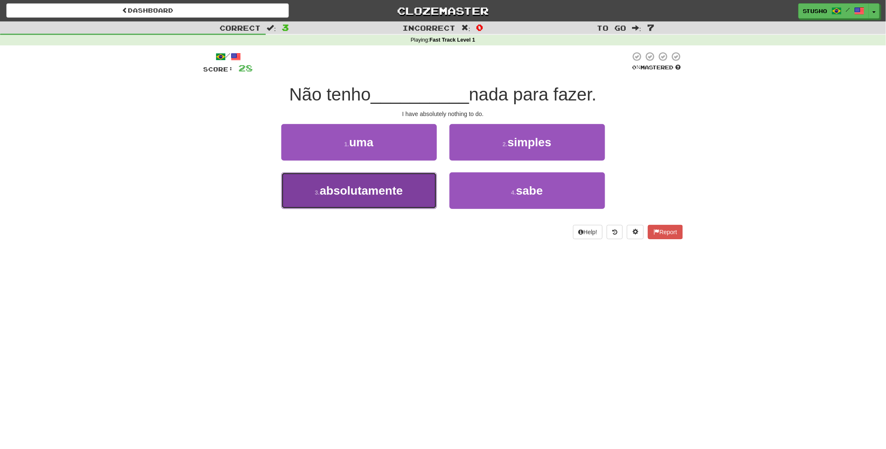
click at [372, 192] on span "absolutamente" at bounding box center [361, 190] width 83 height 13
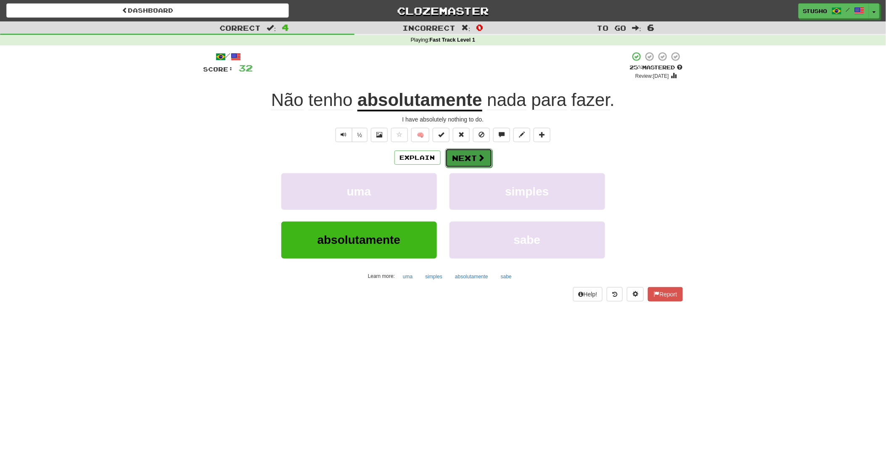
click at [473, 159] on button "Next" at bounding box center [468, 157] width 47 height 19
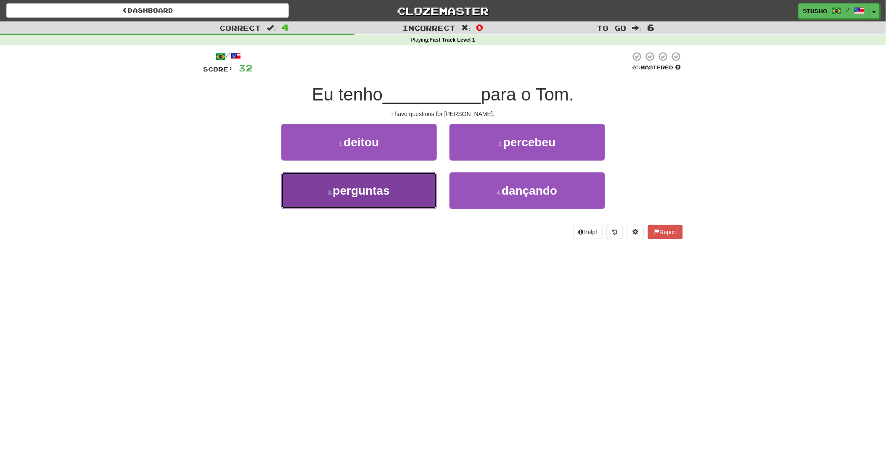
click at [391, 191] on button "3 . perguntas" at bounding box center [359, 190] width 156 height 37
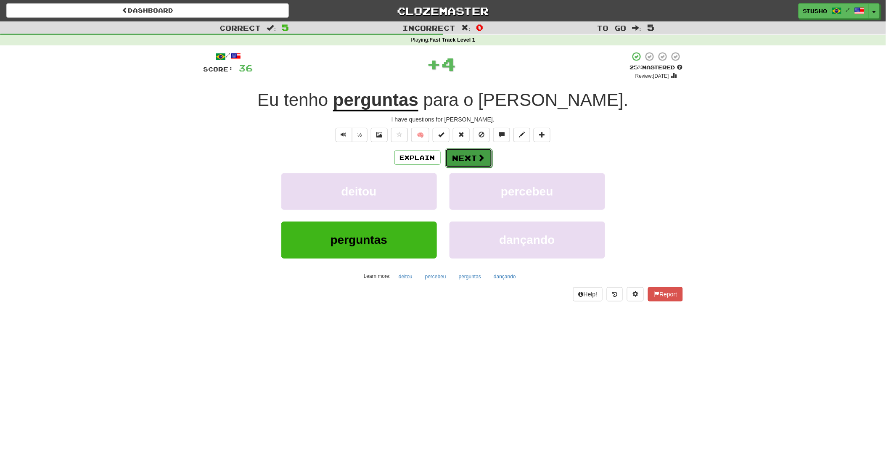
click at [471, 159] on button "Next" at bounding box center [468, 157] width 47 height 19
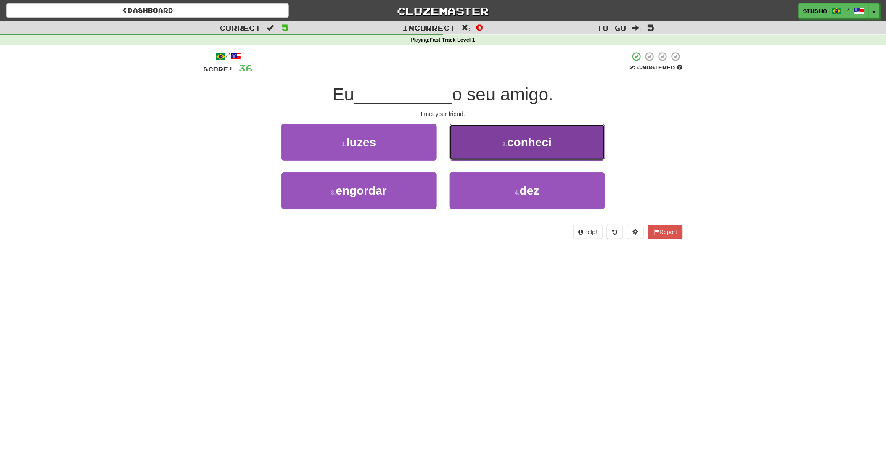
click at [515, 148] on span "conheci" at bounding box center [529, 142] width 45 height 13
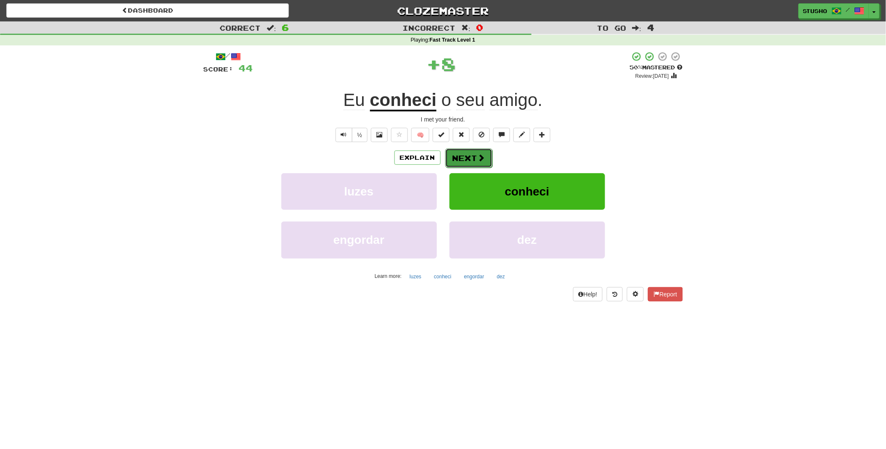
click at [475, 156] on button "Next" at bounding box center [468, 157] width 47 height 19
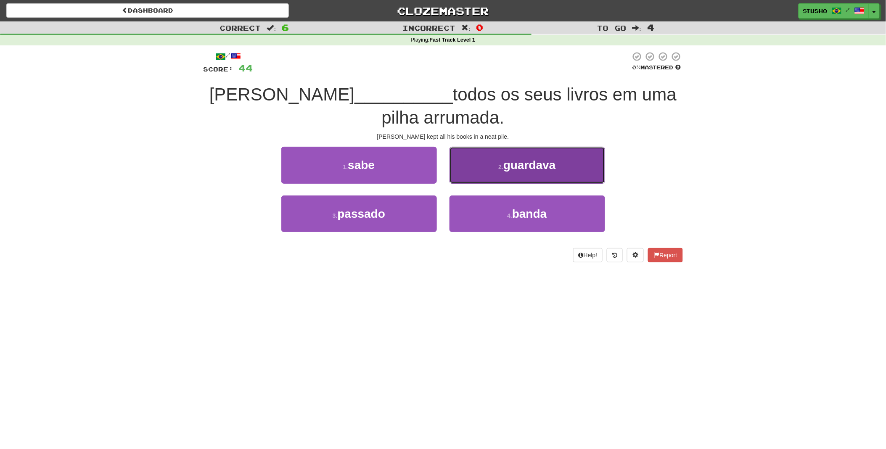
click at [524, 165] on span "guardava" at bounding box center [529, 165] width 53 height 13
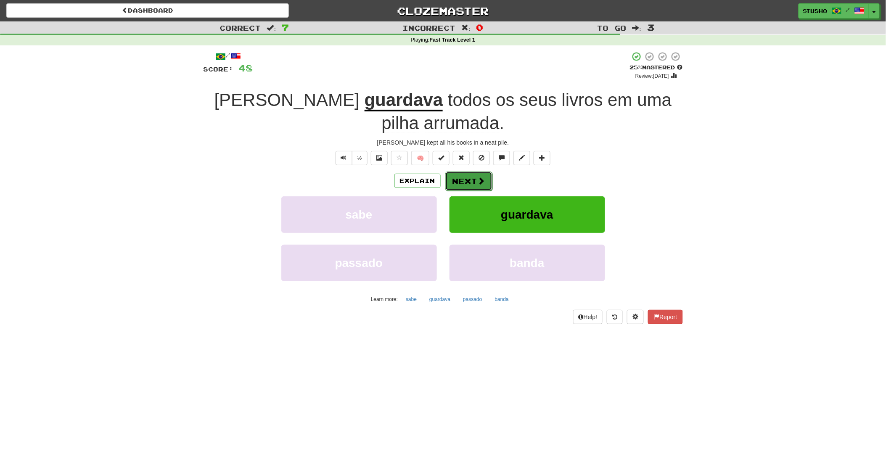
click at [468, 172] on button "Next" at bounding box center [468, 181] width 47 height 19
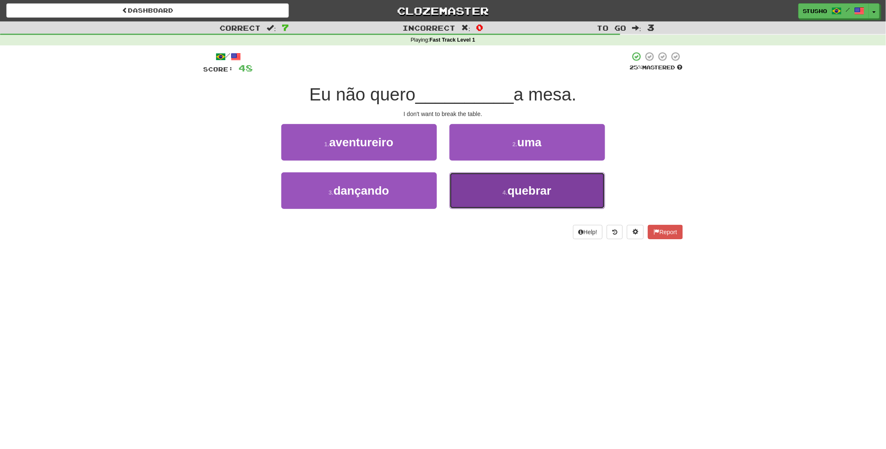
click at [519, 193] on span "quebrar" at bounding box center [529, 190] width 44 height 13
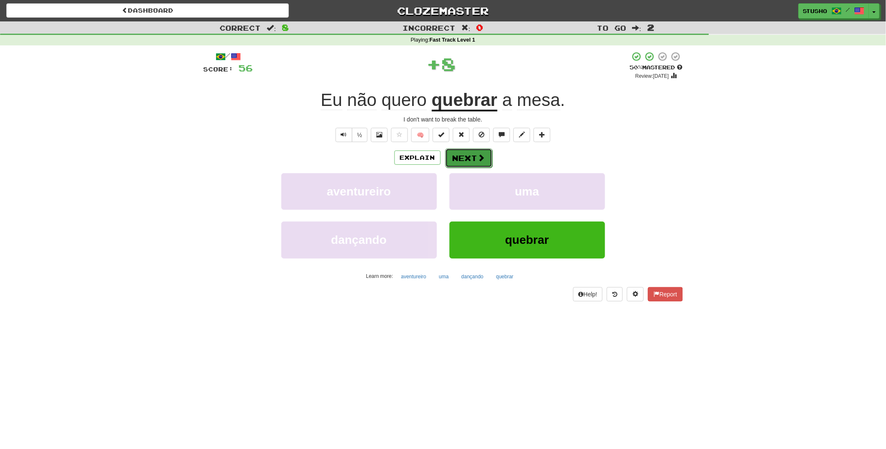
click at [476, 157] on button "Next" at bounding box center [468, 157] width 47 height 19
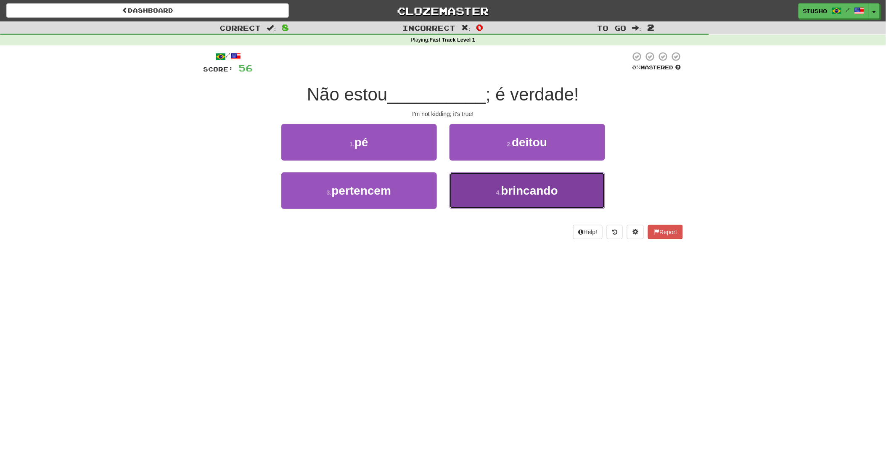
click at [503, 190] on span "brincando" at bounding box center [529, 190] width 57 height 13
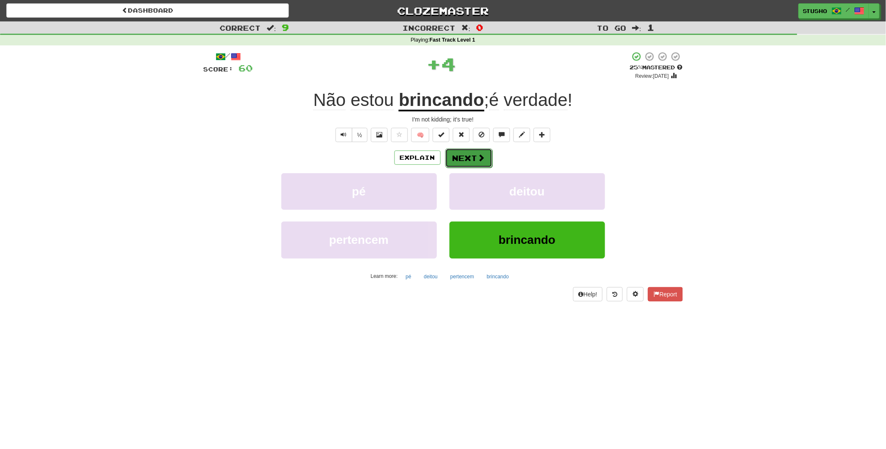
click at [470, 157] on button "Next" at bounding box center [468, 157] width 47 height 19
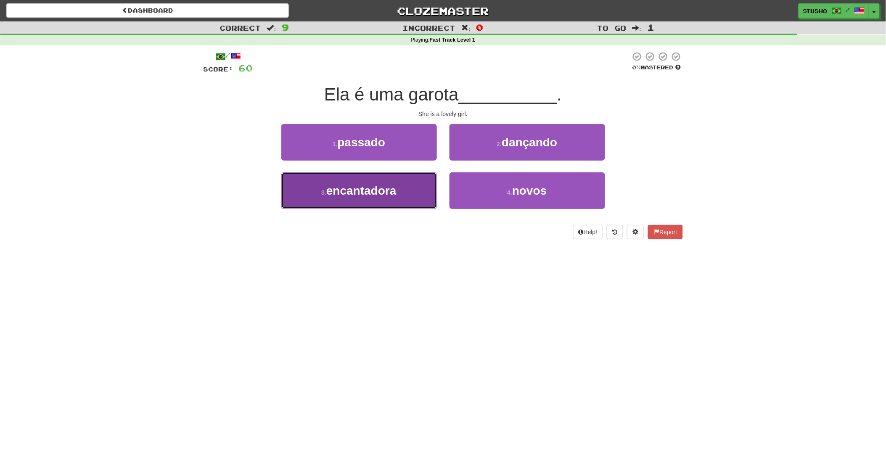
click at [389, 194] on span "encantadora" at bounding box center [361, 190] width 70 height 13
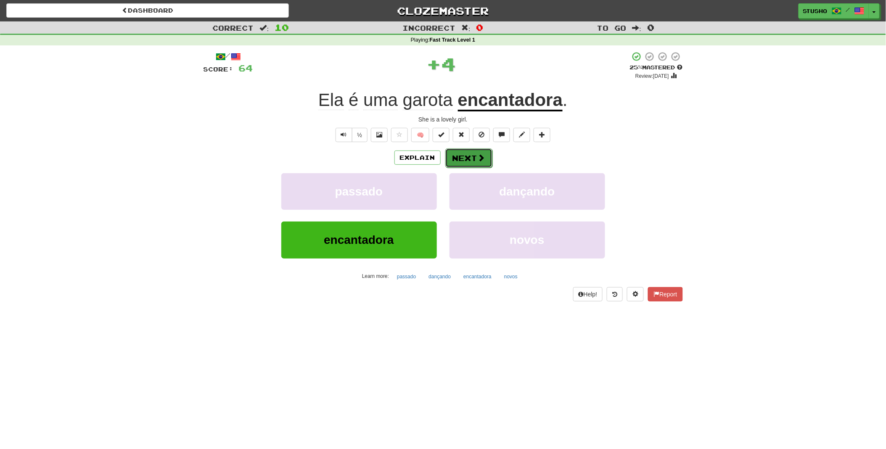
click at [468, 160] on button "Next" at bounding box center [468, 157] width 47 height 19
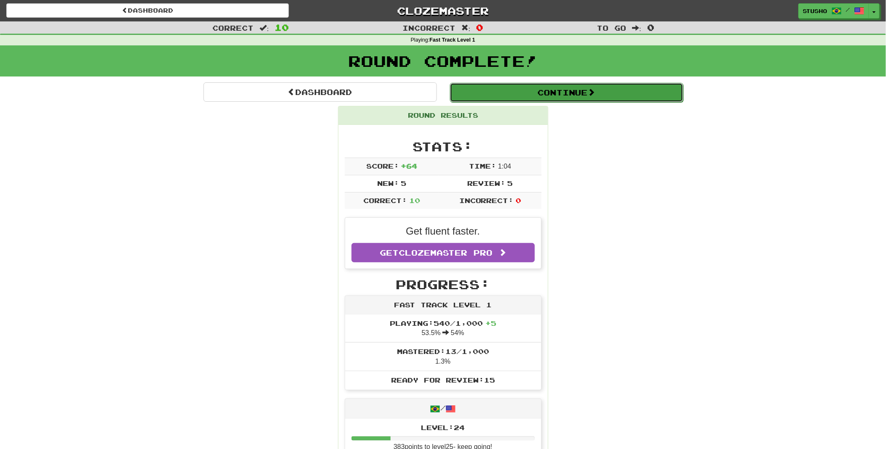
click at [569, 90] on button "Continue" at bounding box center [566, 92] width 233 height 19
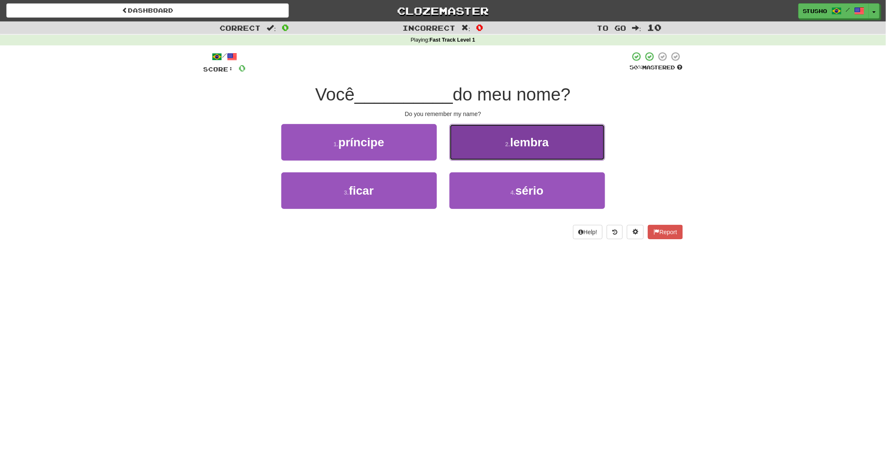
click at [509, 142] on small "2 ." at bounding box center [507, 144] width 5 height 7
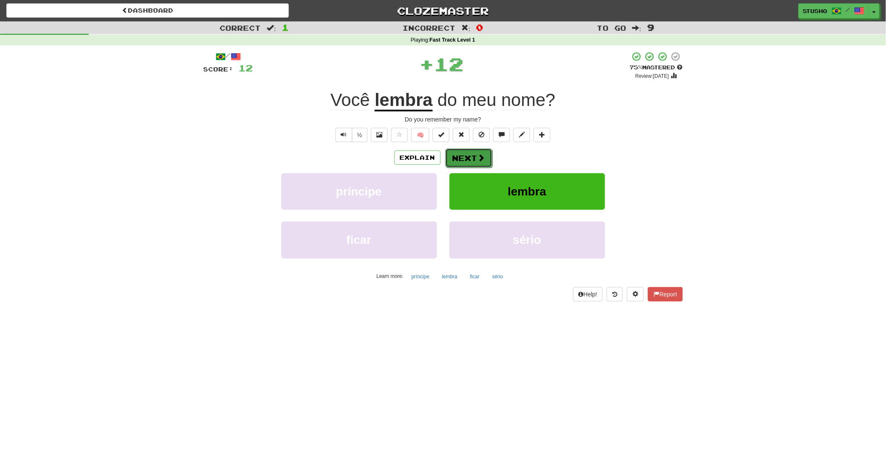
click at [471, 159] on button "Next" at bounding box center [468, 157] width 47 height 19
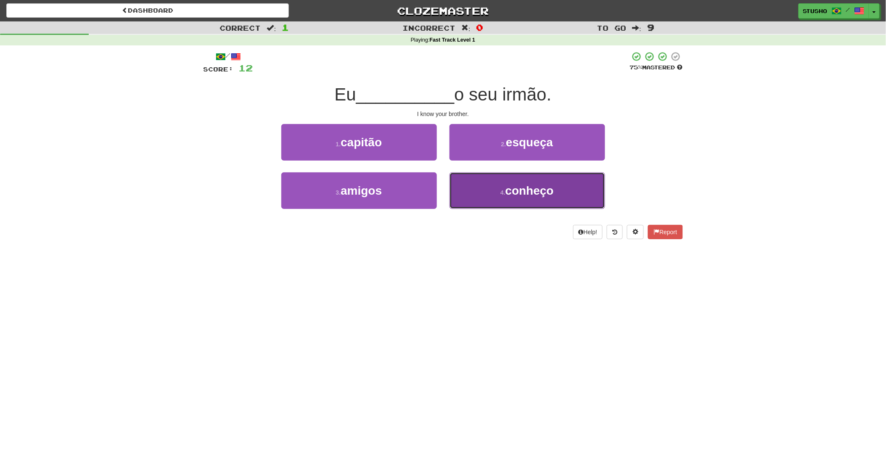
click at [539, 186] on span "conheço" at bounding box center [529, 190] width 48 height 13
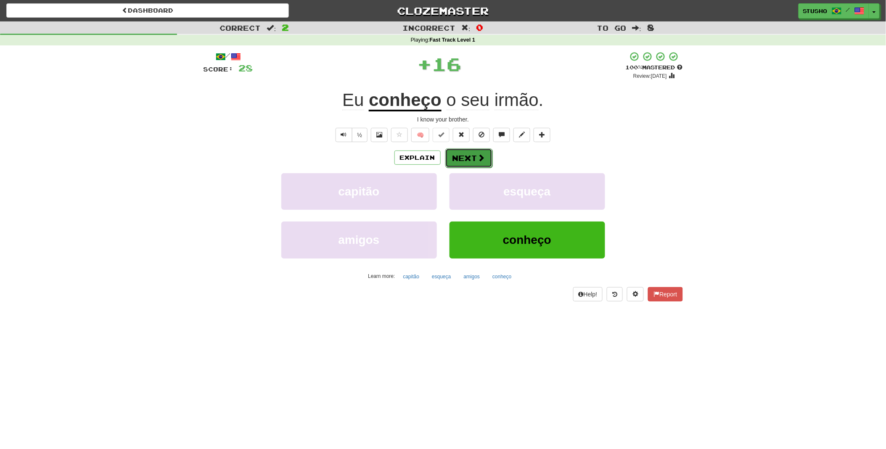
click at [470, 155] on button "Next" at bounding box center [468, 157] width 47 height 19
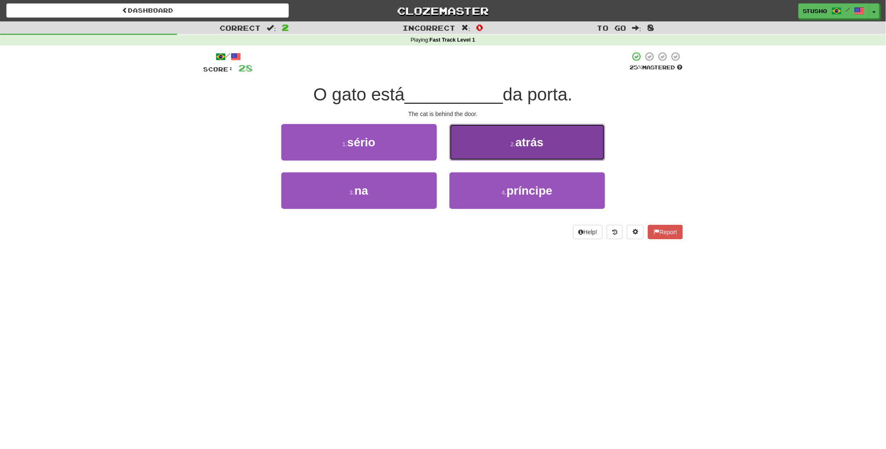
click at [518, 151] on button "2 . atrás" at bounding box center [527, 142] width 156 height 37
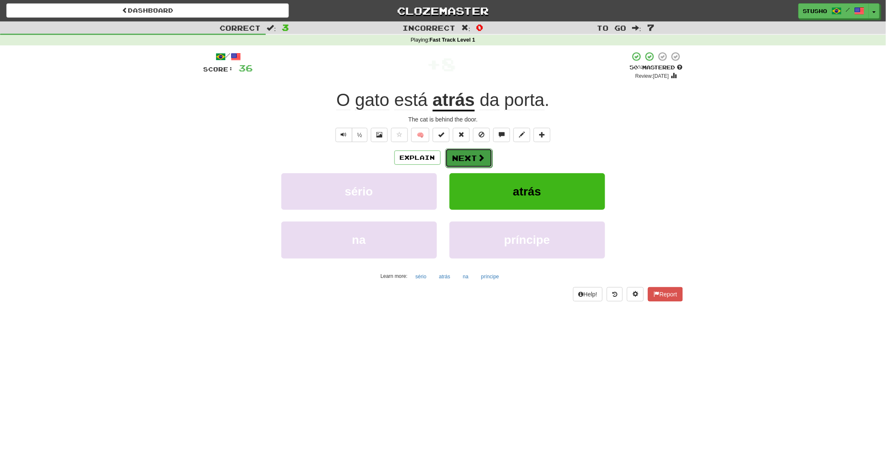
click at [471, 157] on button "Next" at bounding box center [468, 157] width 47 height 19
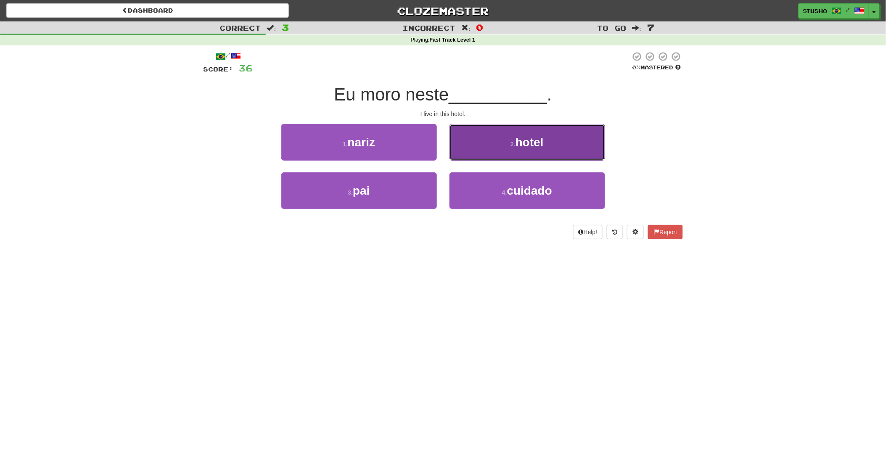
click at [528, 140] on span "hotel" at bounding box center [529, 142] width 28 height 13
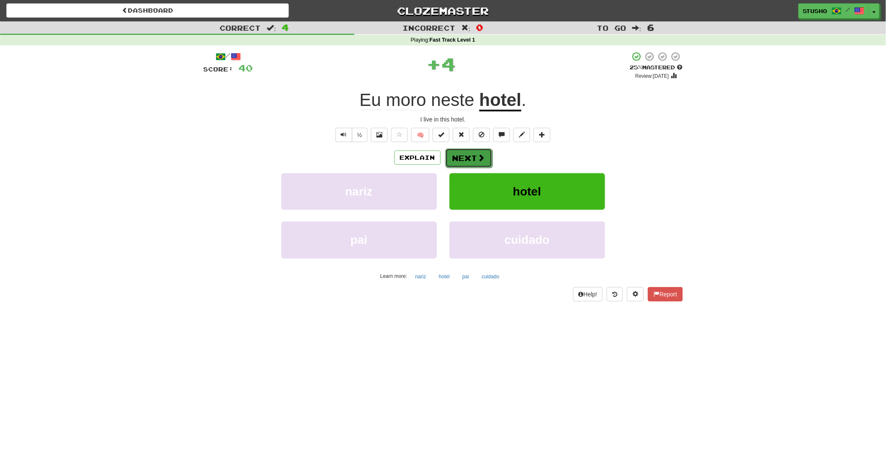
click at [473, 156] on button "Next" at bounding box center [468, 157] width 47 height 19
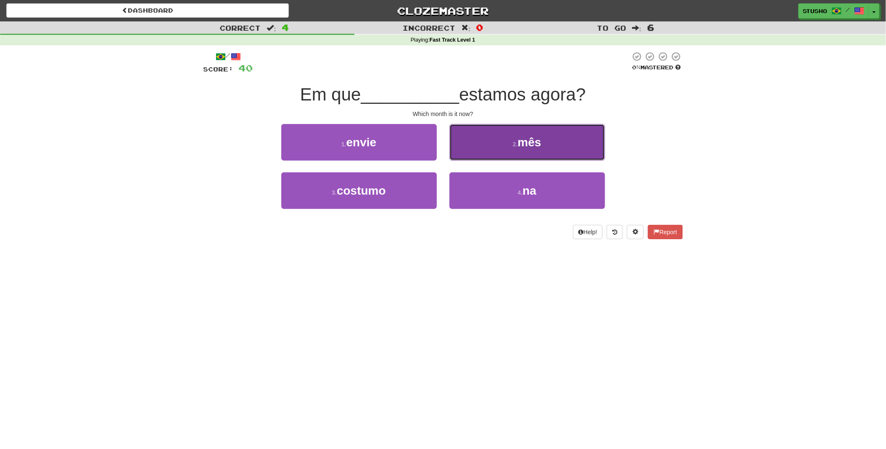
click at [526, 146] on span "mês" at bounding box center [530, 142] width 24 height 13
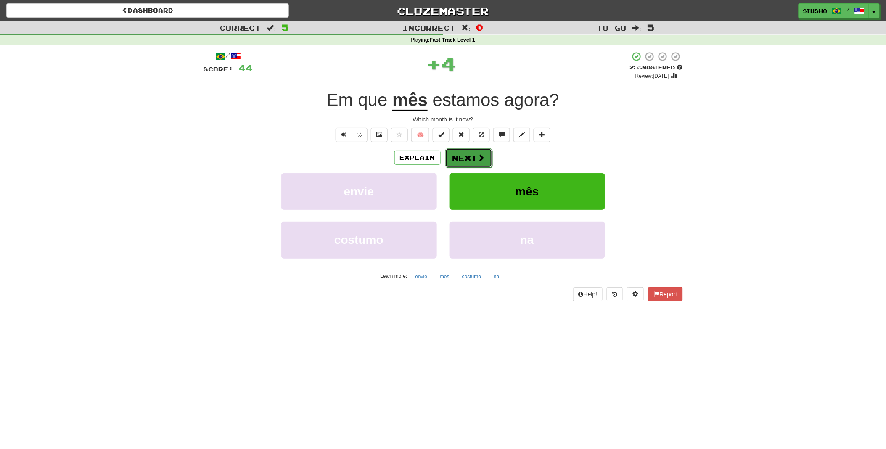
click at [471, 158] on button "Next" at bounding box center [468, 157] width 47 height 19
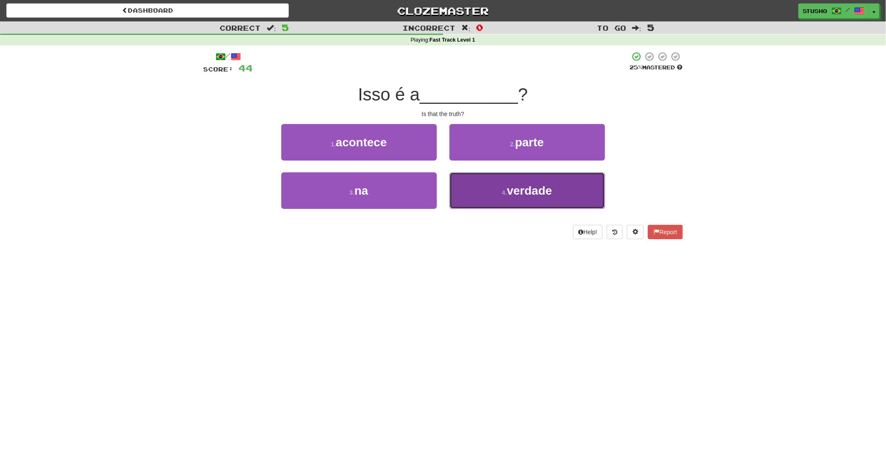
click at [526, 193] on span "verdade" at bounding box center [529, 190] width 45 height 13
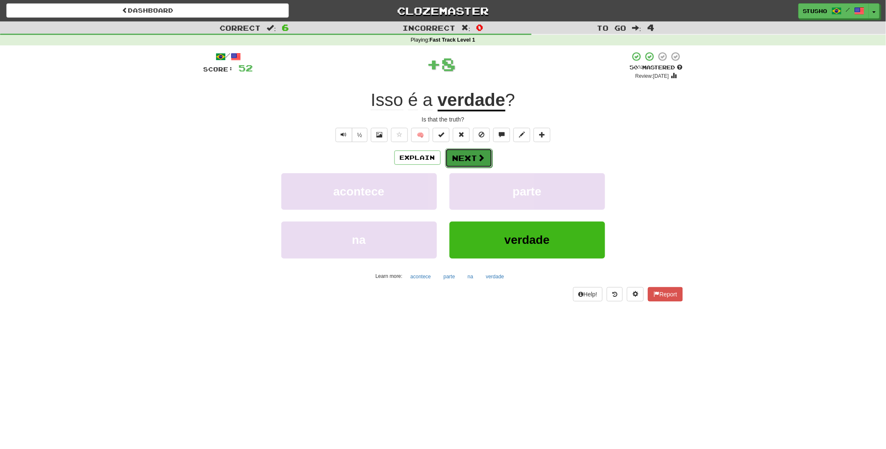
click at [460, 156] on button "Next" at bounding box center [468, 157] width 47 height 19
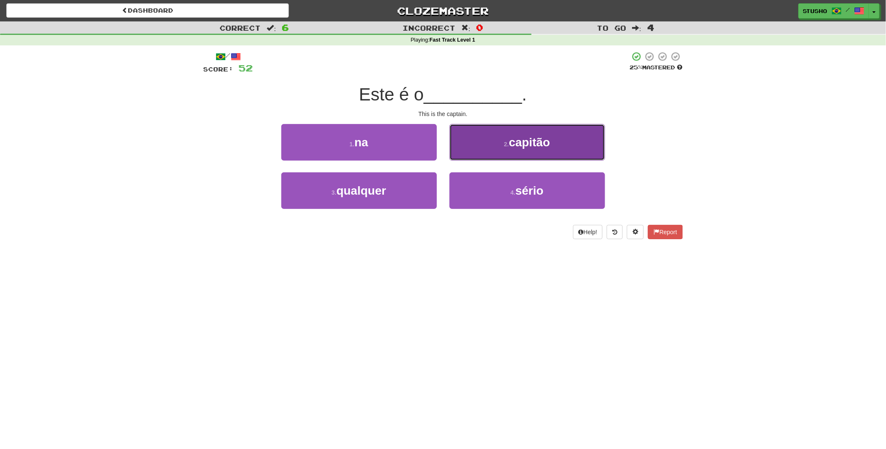
click at [521, 151] on button "2 . capitão" at bounding box center [527, 142] width 156 height 37
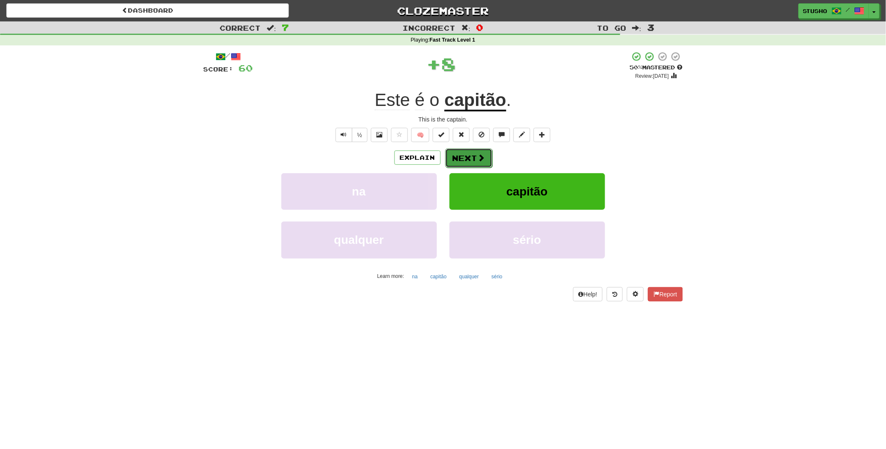
click at [465, 156] on button "Next" at bounding box center [468, 157] width 47 height 19
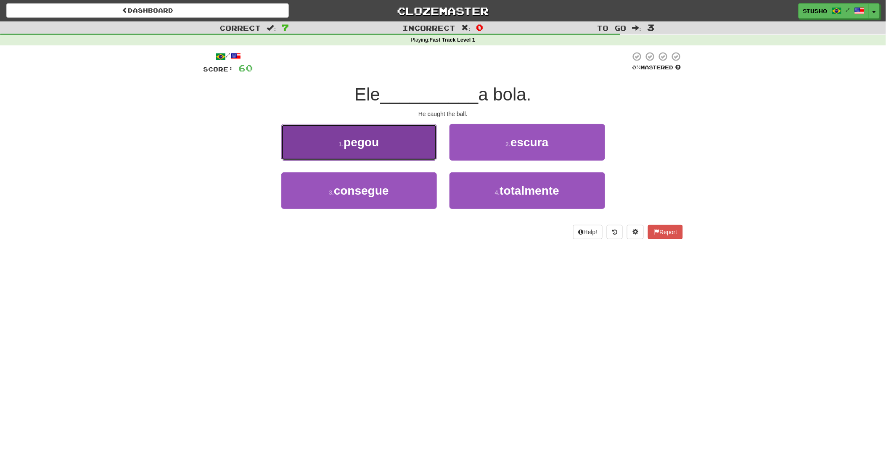
click at [374, 143] on span "pegou" at bounding box center [360, 142] width 35 height 13
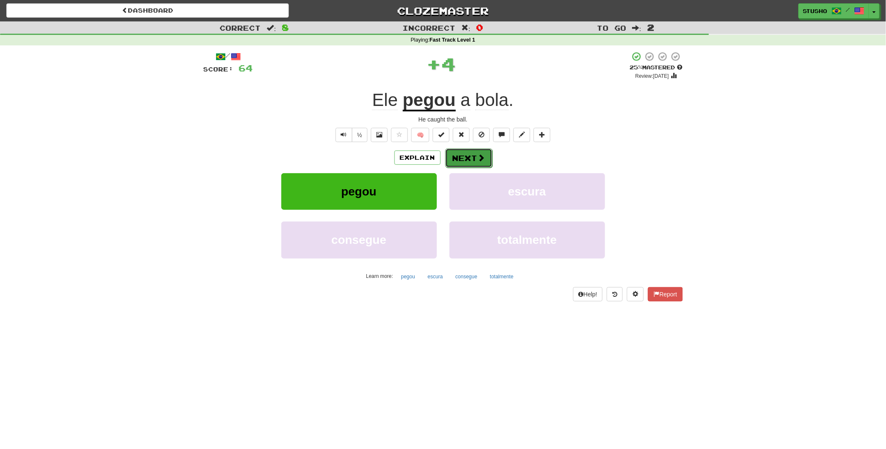
click at [467, 157] on button "Next" at bounding box center [468, 157] width 47 height 19
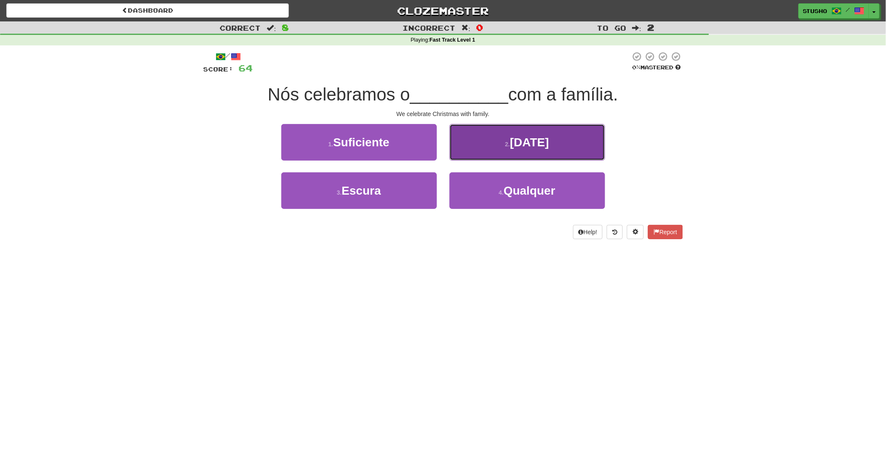
click at [520, 147] on span "Natal" at bounding box center [529, 142] width 39 height 13
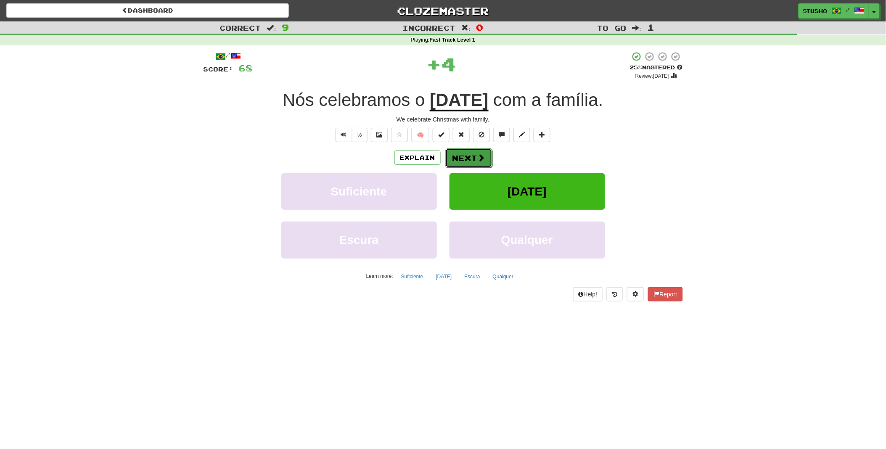
click at [466, 160] on button "Next" at bounding box center [468, 157] width 47 height 19
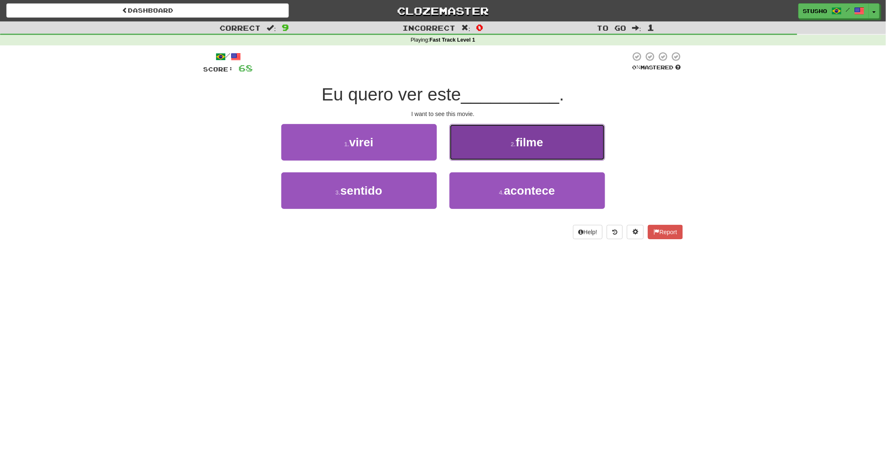
click at [534, 144] on span "filme" at bounding box center [529, 142] width 27 height 13
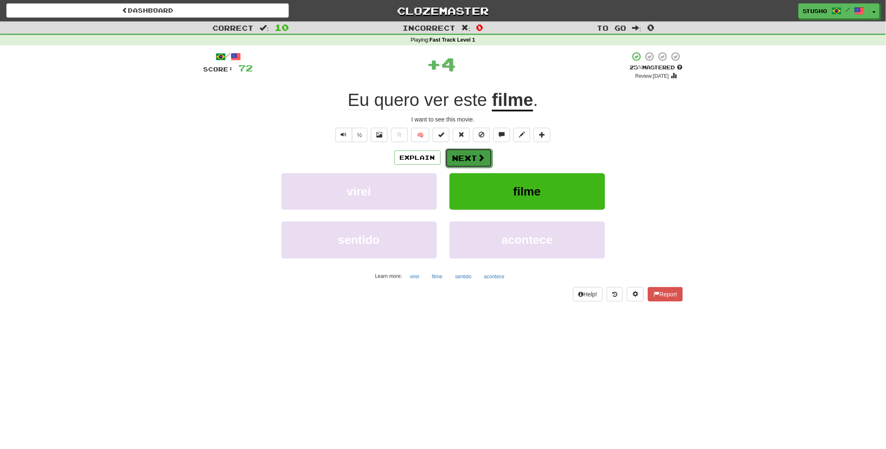
click at [472, 156] on button "Next" at bounding box center [468, 157] width 47 height 19
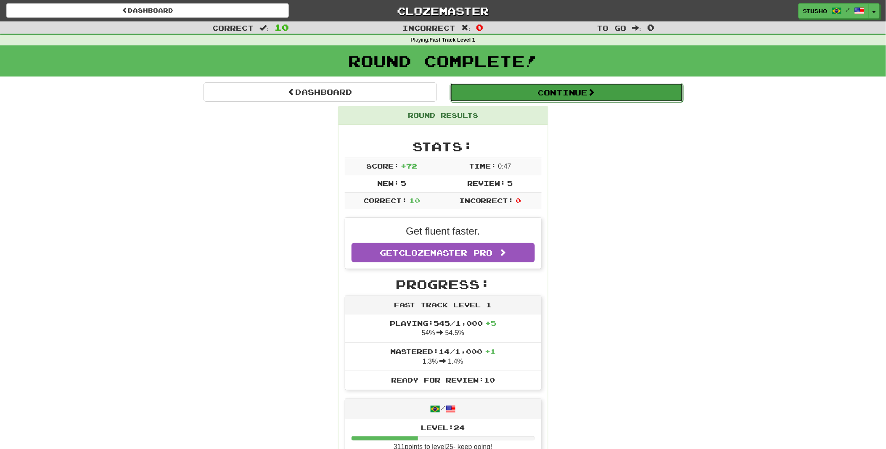
click at [587, 93] on button "Continue" at bounding box center [566, 92] width 233 height 19
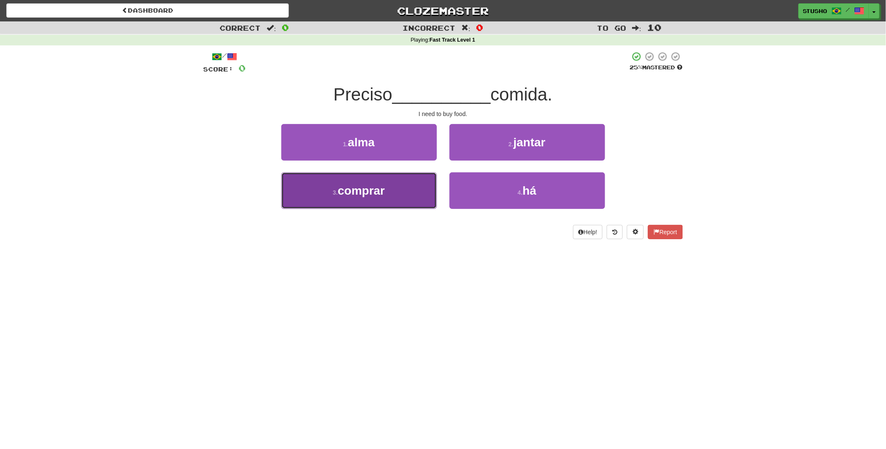
click at [375, 192] on span "comprar" at bounding box center [361, 190] width 47 height 13
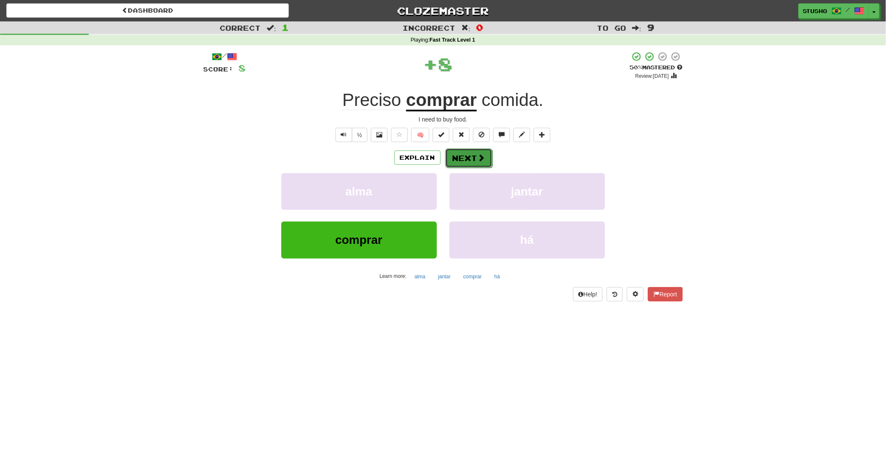
click at [460, 157] on button "Next" at bounding box center [468, 157] width 47 height 19
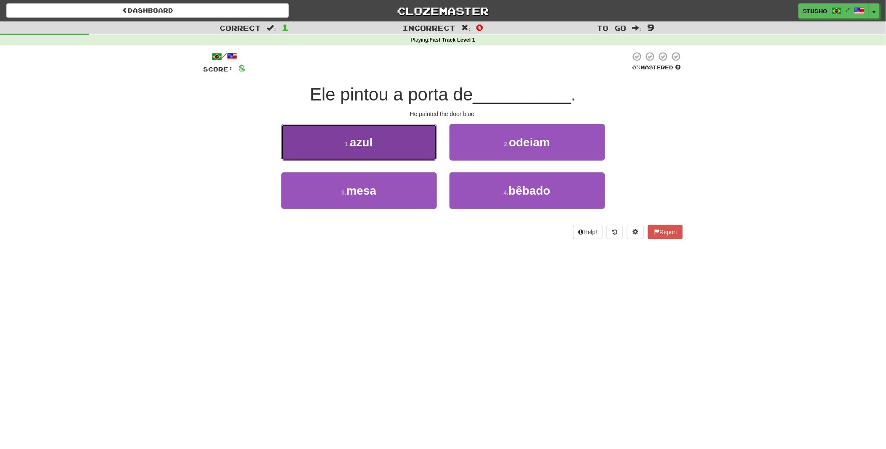
click at [358, 140] on span "azul" at bounding box center [361, 142] width 23 height 13
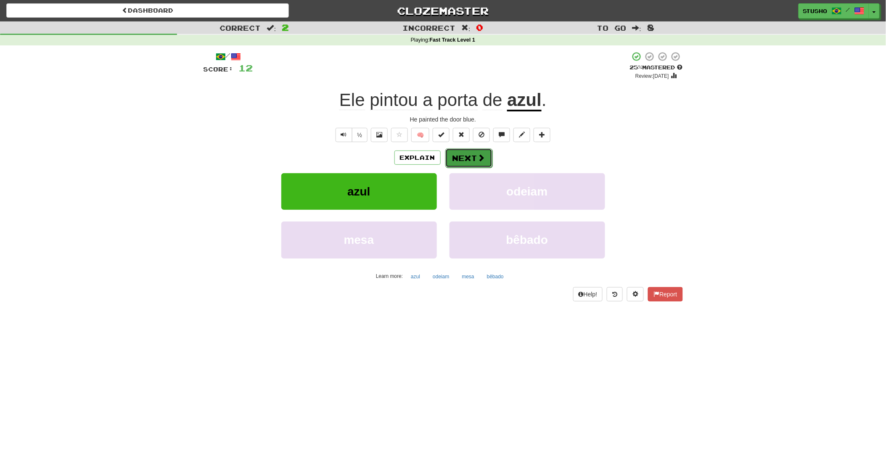
click at [476, 157] on button "Next" at bounding box center [468, 157] width 47 height 19
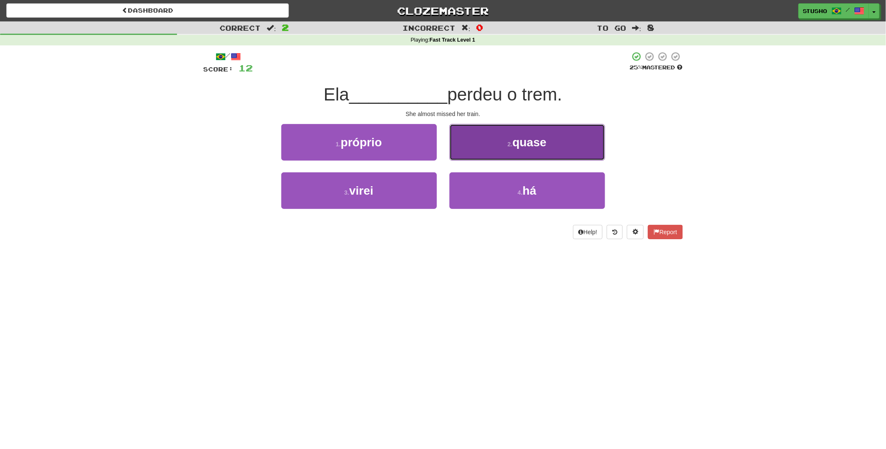
click at [519, 144] on span "quase" at bounding box center [530, 142] width 34 height 13
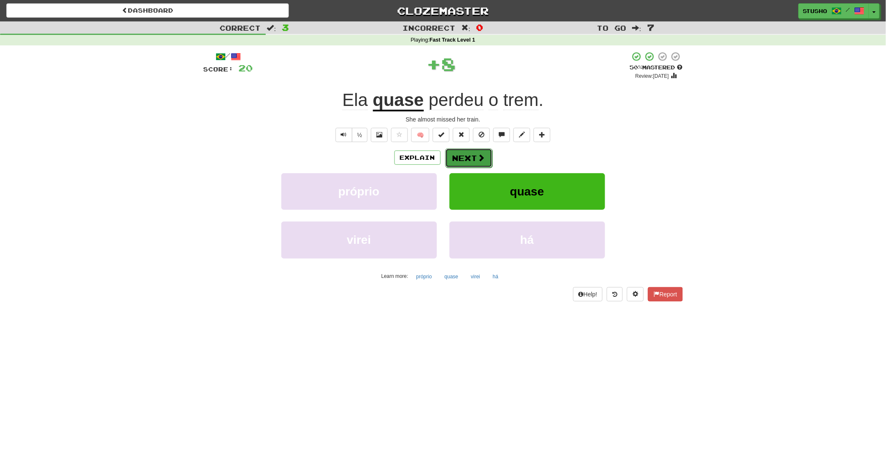
click at [470, 156] on button "Next" at bounding box center [468, 157] width 47 height 19
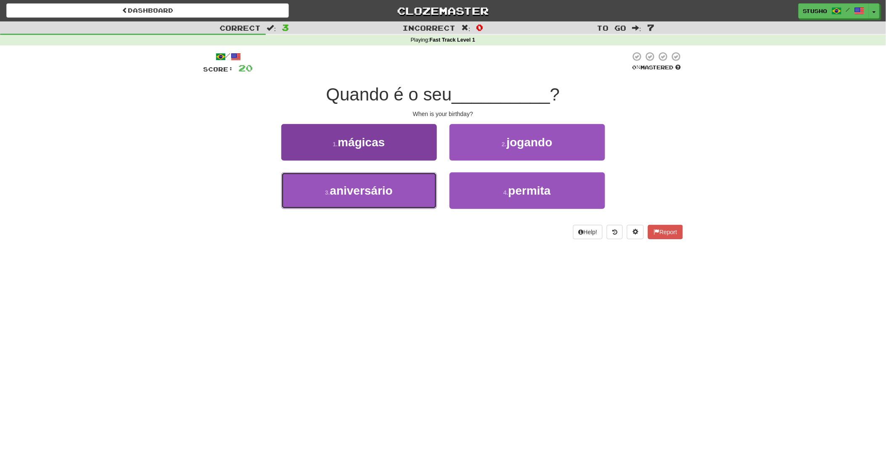
click at [368, 193] on span "aniversário" at bounding box center [361, 190] width 63 height 13
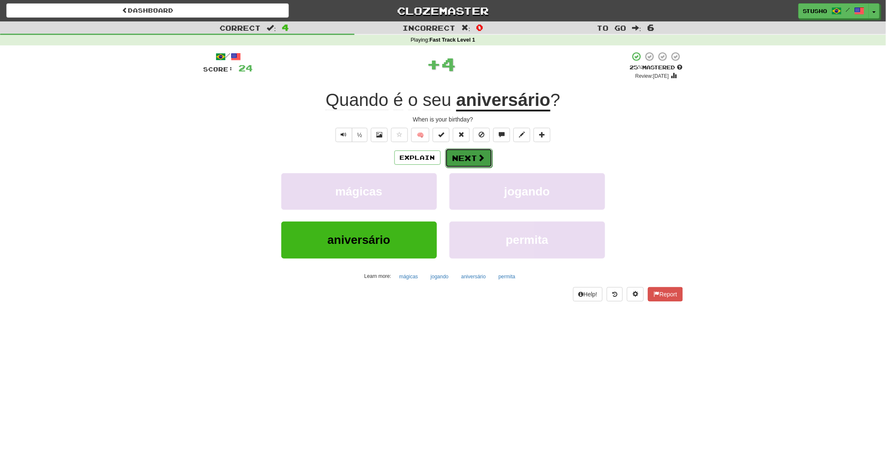
click at [460, 155] on button "Next" at bounding box center [468, 157] width 47 height 19
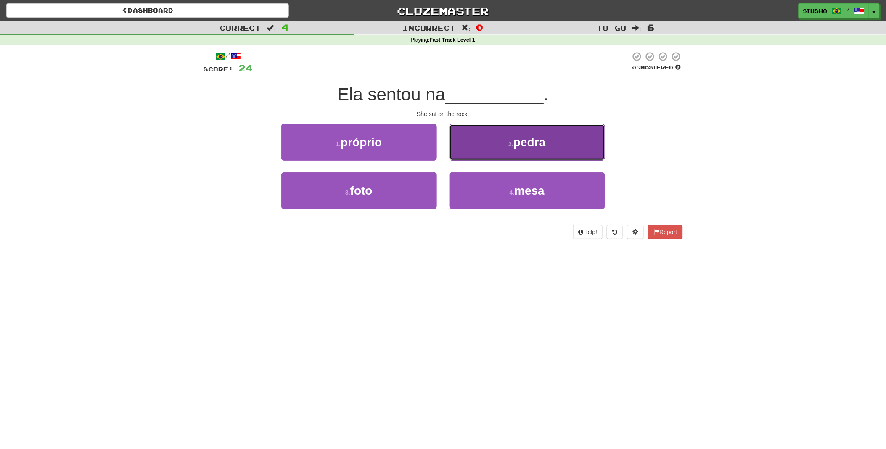
click at [541, 148] on span "pedra" at bounding box center [529, 142] width 32 height 13
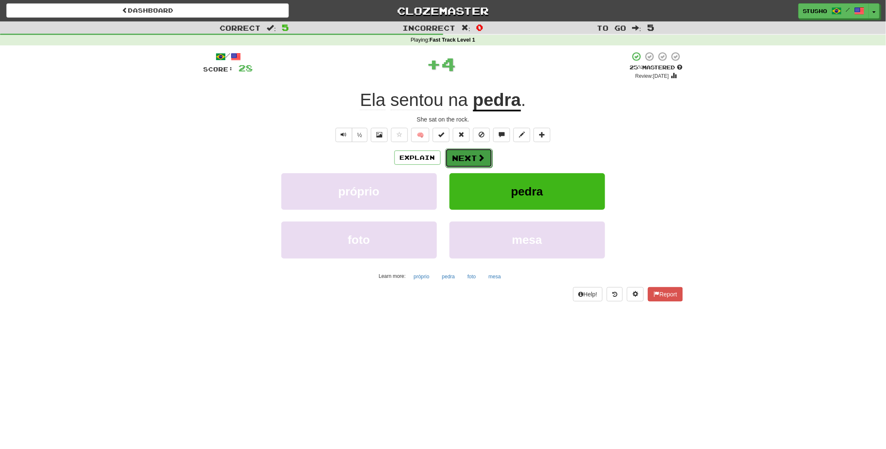
click at [460, 156] on button "Next" at bounding box center [468, 157] width 47 height 19
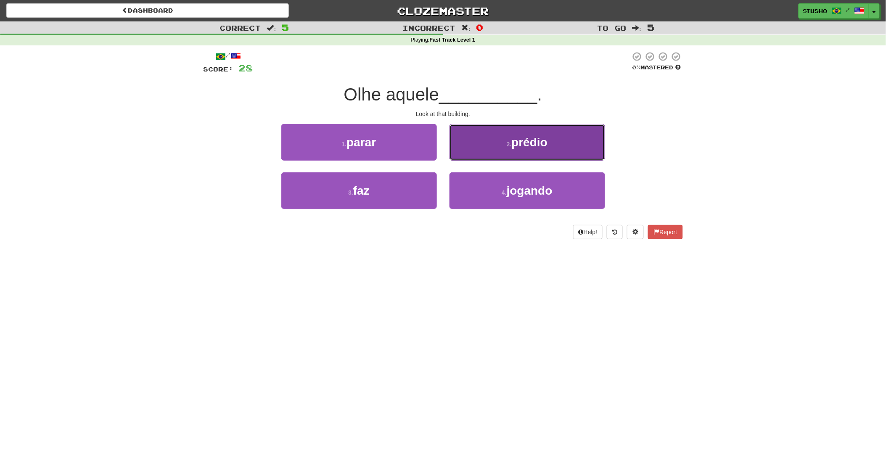
click at [515, 148] on span "prédio" at bounding box center [530, 142] width 36 height 13
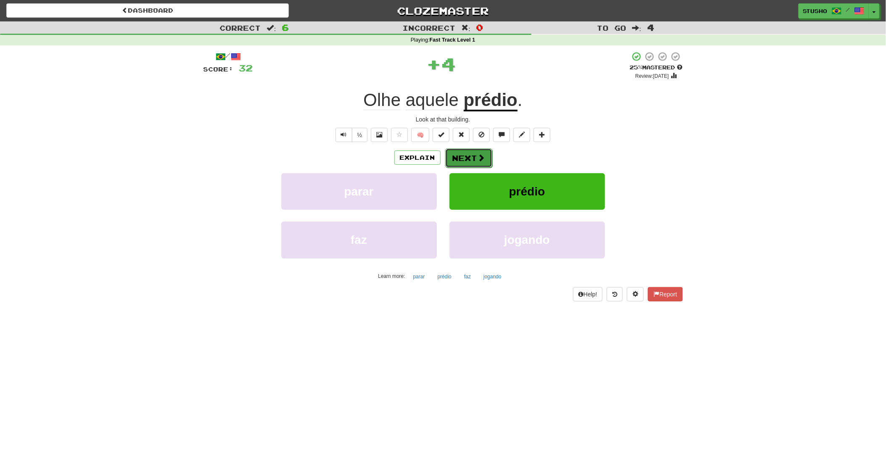
click at [476, 158] on button "Next" at bounding box center [468, 157] width 47 height 19
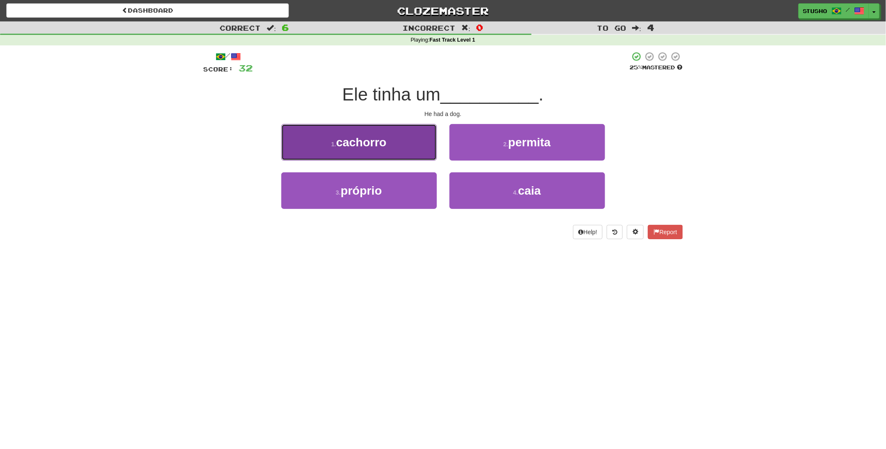
click at [393, 149] on button "1 . cachorro" at bounding box center [359, 142] width 156 height 37
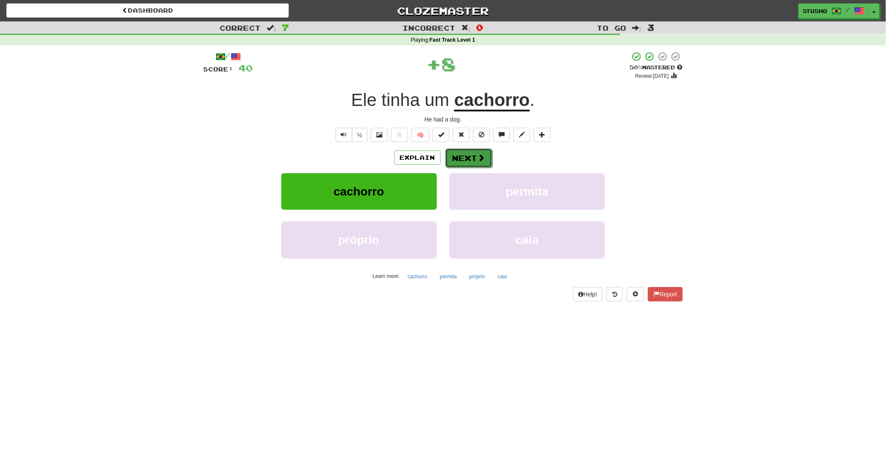
click at [473, 159] on button "Next" at bounding box center [468, 157] width 47 height 19
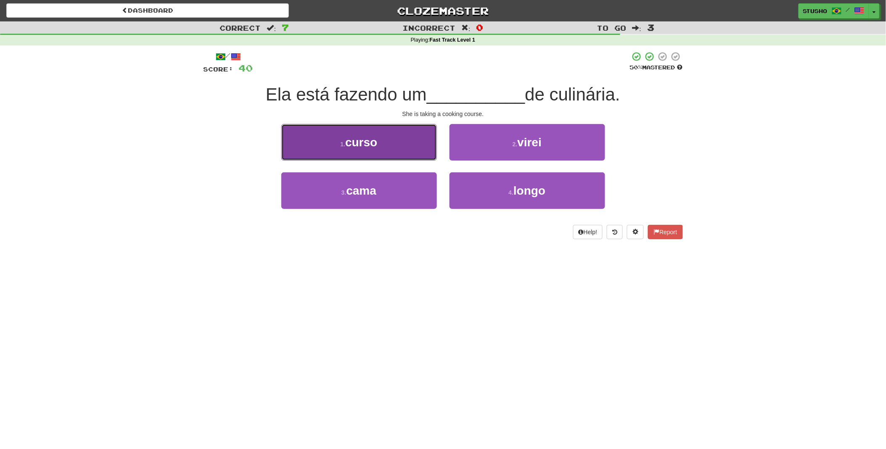
click at [373, 144] on span "curso" at bounding box center [361, 142] width 32 height 13
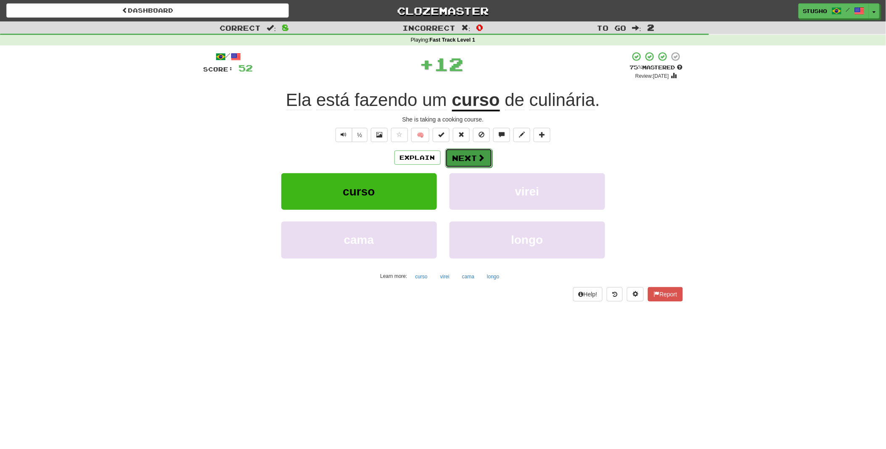
click at [468, 156] on button "Next" at bounding box center [468, 157] width 47 height 19
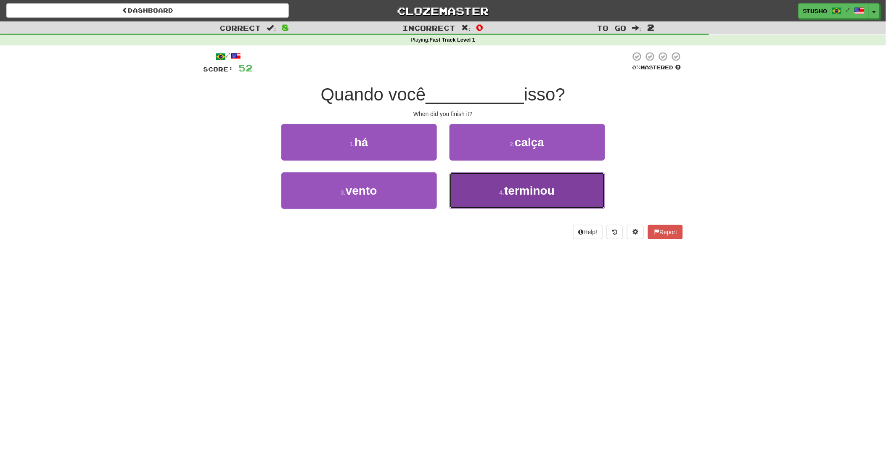
click at [528, 194] on span "terminou" at bounding box center [529, 190] width 50 height 13
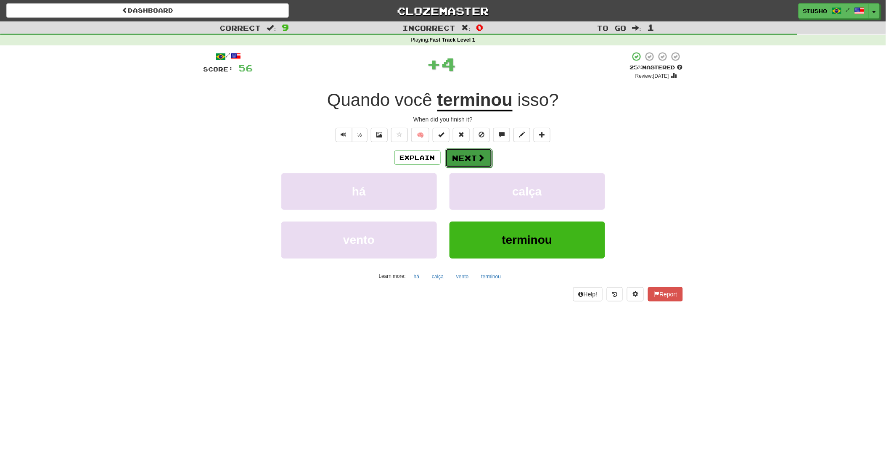
click at [464, 156] on button "Next" at bounding box center [468, 157] width 47 height 19
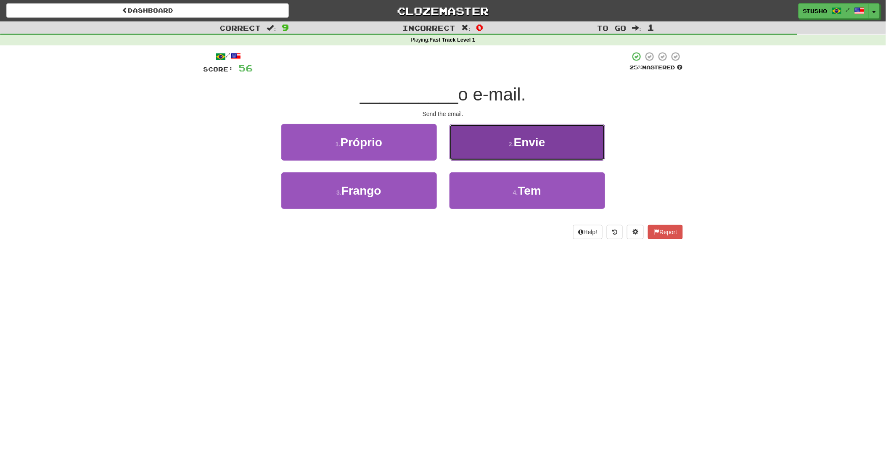
click at [528, 145] on span "Envie" at bounding box center [530, 142] width 32 height 13
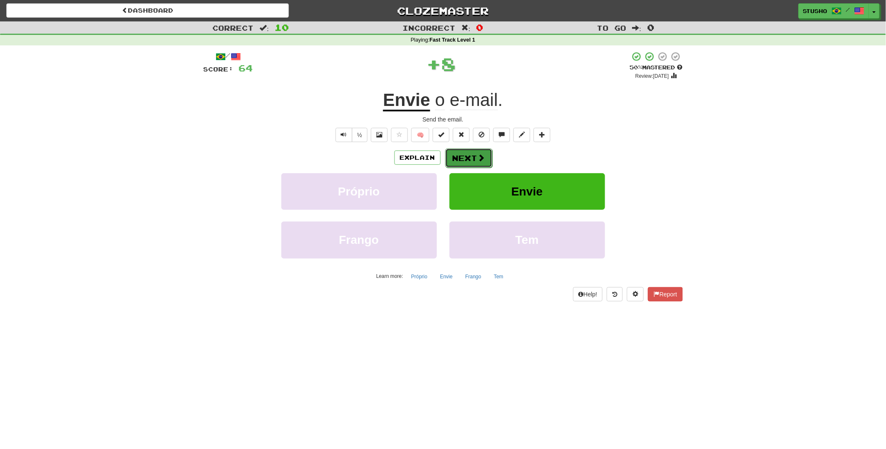
click at [471, 157] on button "Next" at bounding box center [468, 157] width 47 height 19
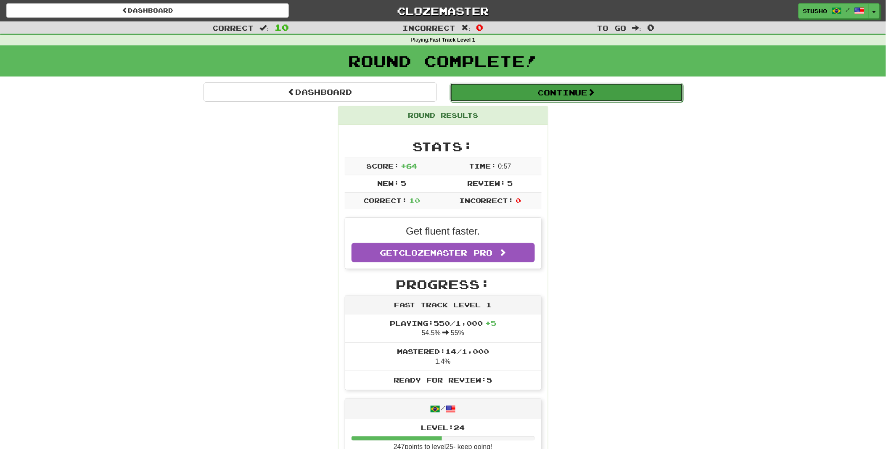
click at [586, 95] on button "Continue" at bounding box center [566, 92] width 233 height 19
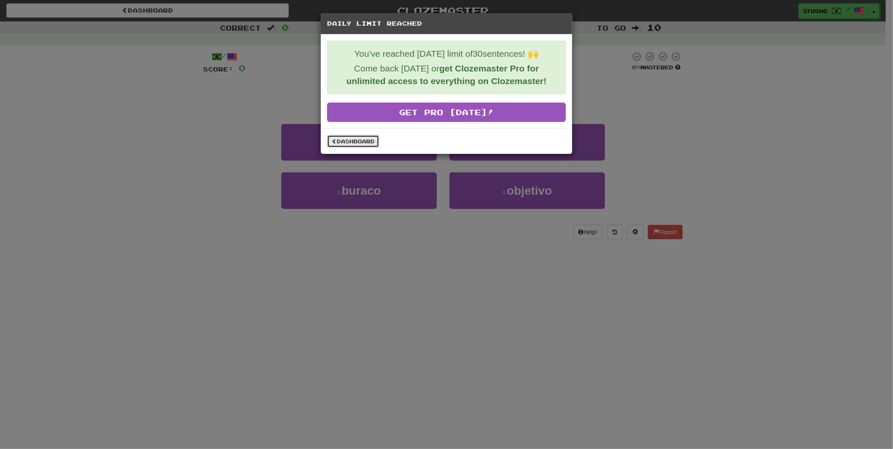
click at [352, 140] on link "Dashboard" at bounding box center [353, 141] width 52 height 13
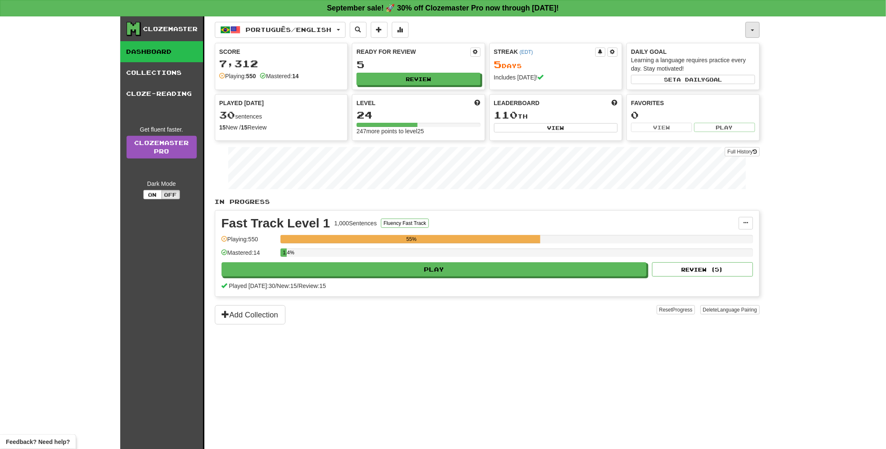
click at [752, 30] on button "button" at bounding box center [752, 30] width 14 height 16
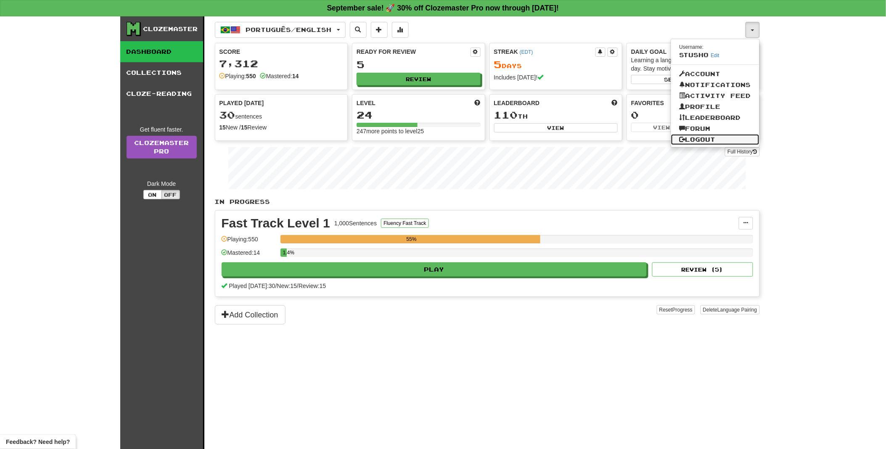
click at [697, 135] on link "Logout" at bounding box center [715, 139] width 88 height 11
